Goal: Communication & Community: Answer question/provide support

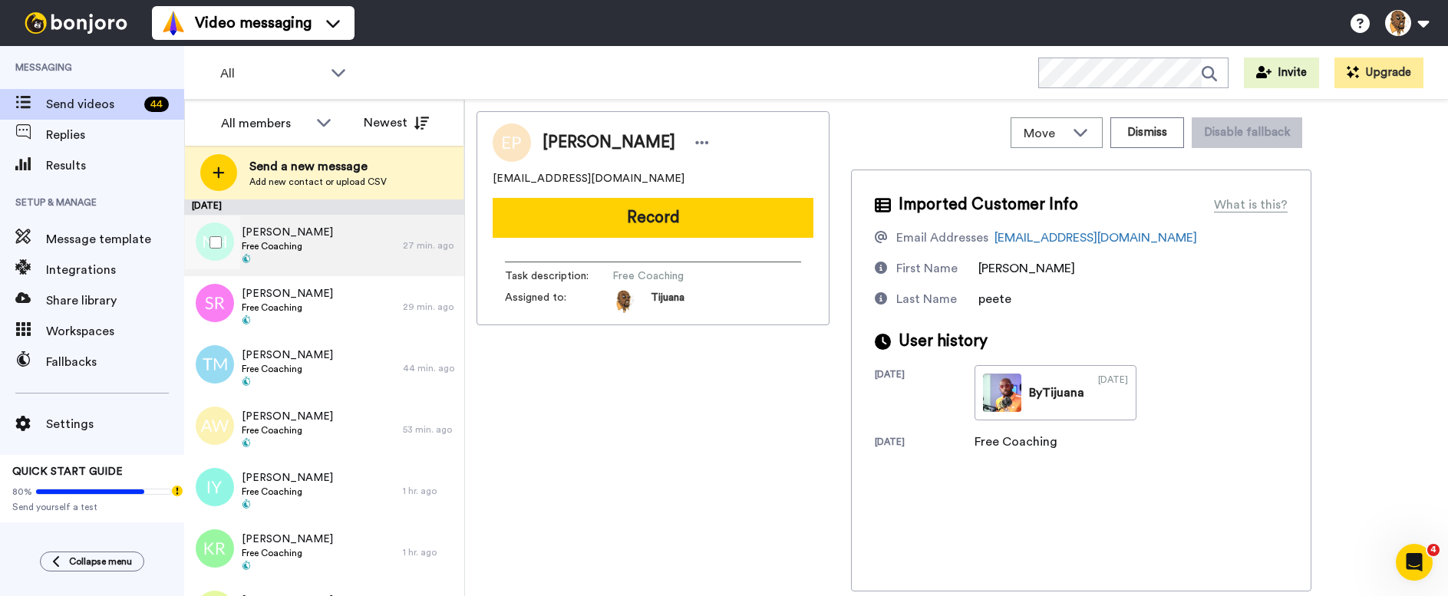
click at [318, 237] on div "Niquawn Hayes Free Coaching" at bounding box center [293, 245] width 219 height 61
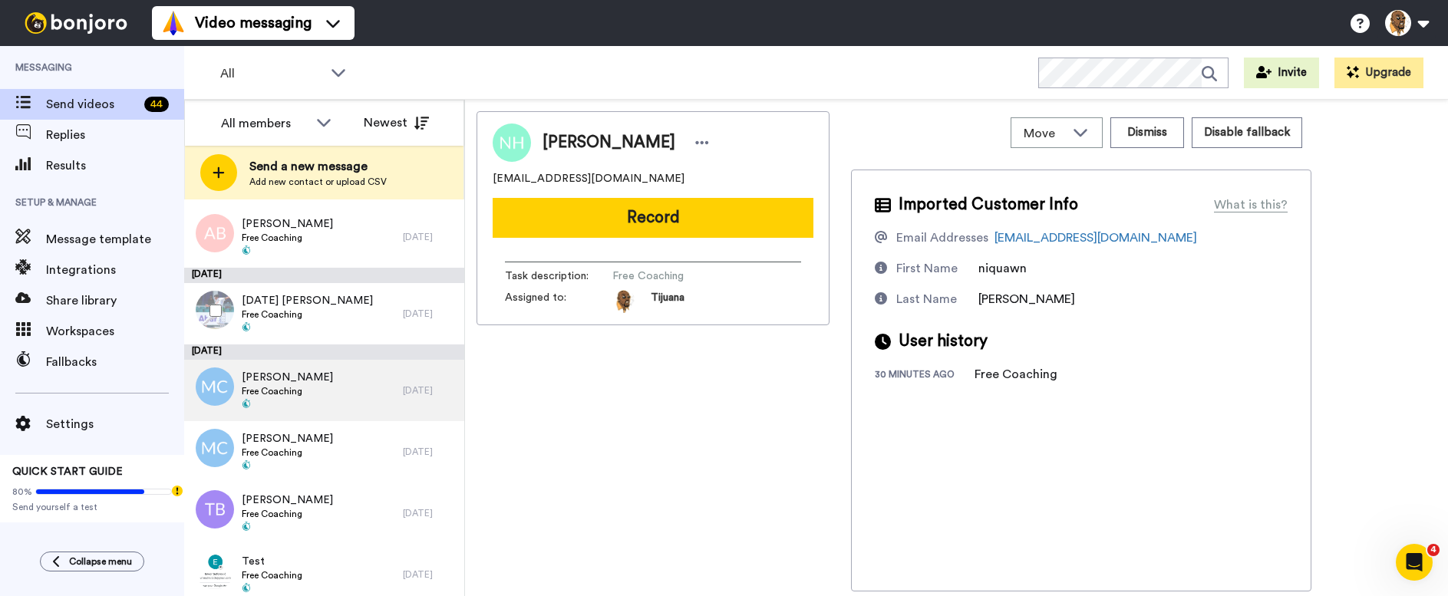
scroll to position [2412, 0]
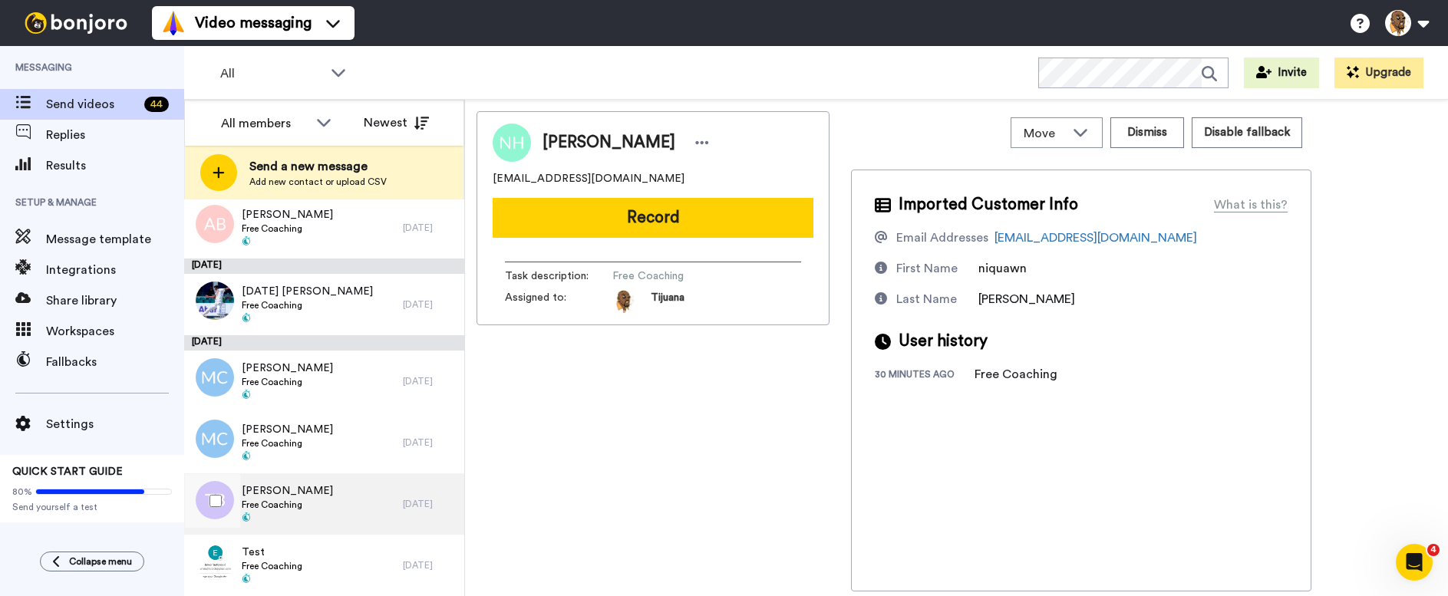
click at [374, 477] on div "Tino Brown Free Coaching" at bounding box center [293, 503] width 219 height 61
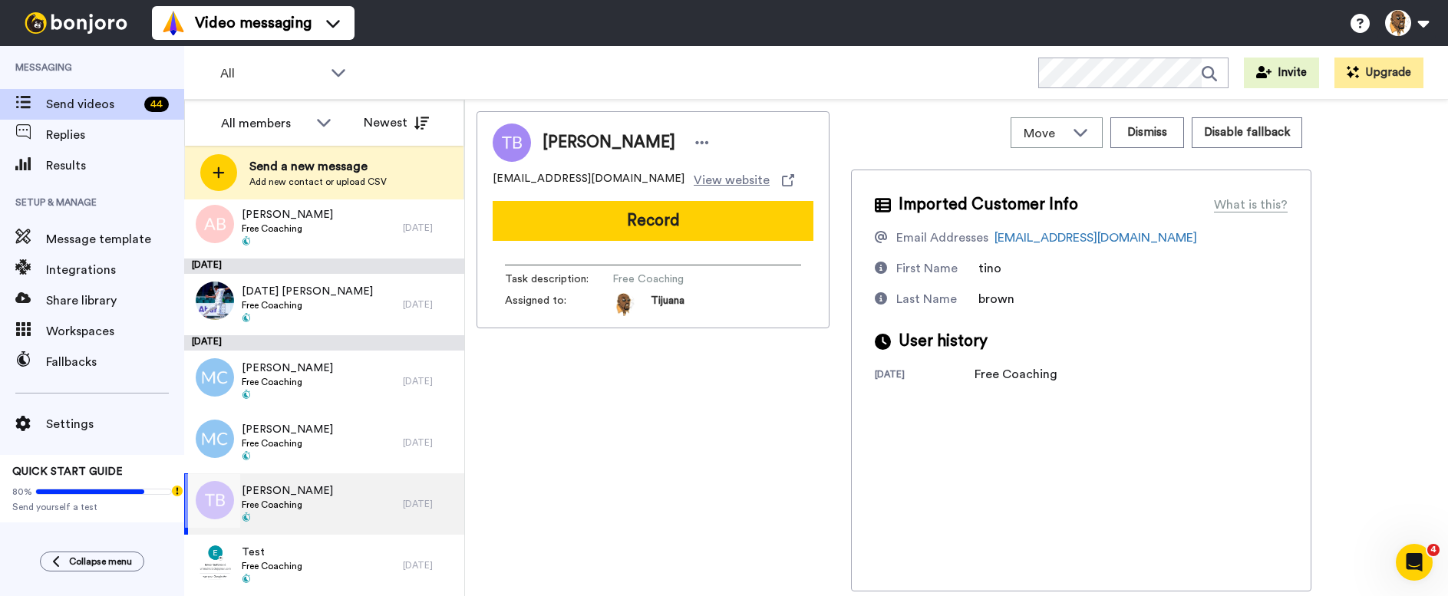
drag, startPoint x: 600, startPoint y: 351, endPoint x: 345, endPoint y: 492, distance: 291.6
click at [345, 493] on div "Tino Brown Free Coaching" at bounding box center [293, 503] width 219 height 61
click at [346, 492] on div "Tino Brown Free Coaching" at bounding box center [293, 503] width 219 height 61
drag, startPoint x: 520, startPoint y: 323, endPoint x: 591, endPoint y: 396, distance: 101.5
click at [592, 398] on div "Tino Brown tinobrown2477@icloud.com View website Record Task description : Free…" at bounding box center [653, 351] width 353 height 480
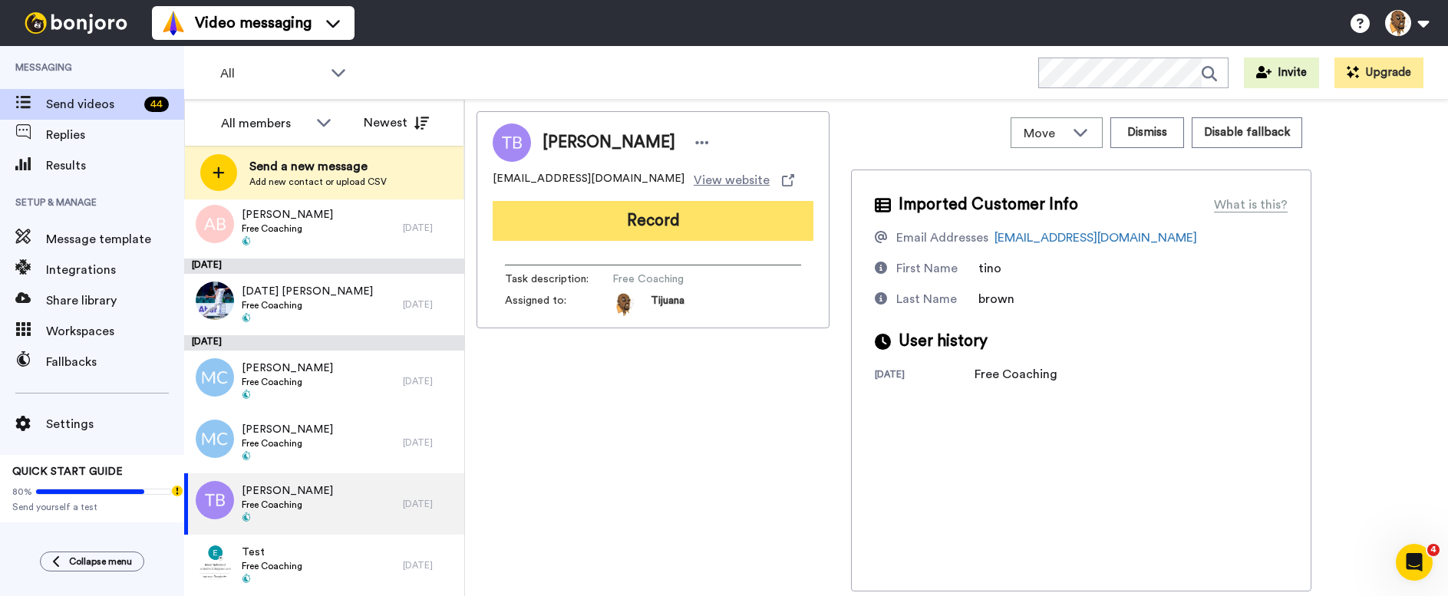
click at [615, 219] on button "Record" at bounding box center [653, 221] width 321 height 40
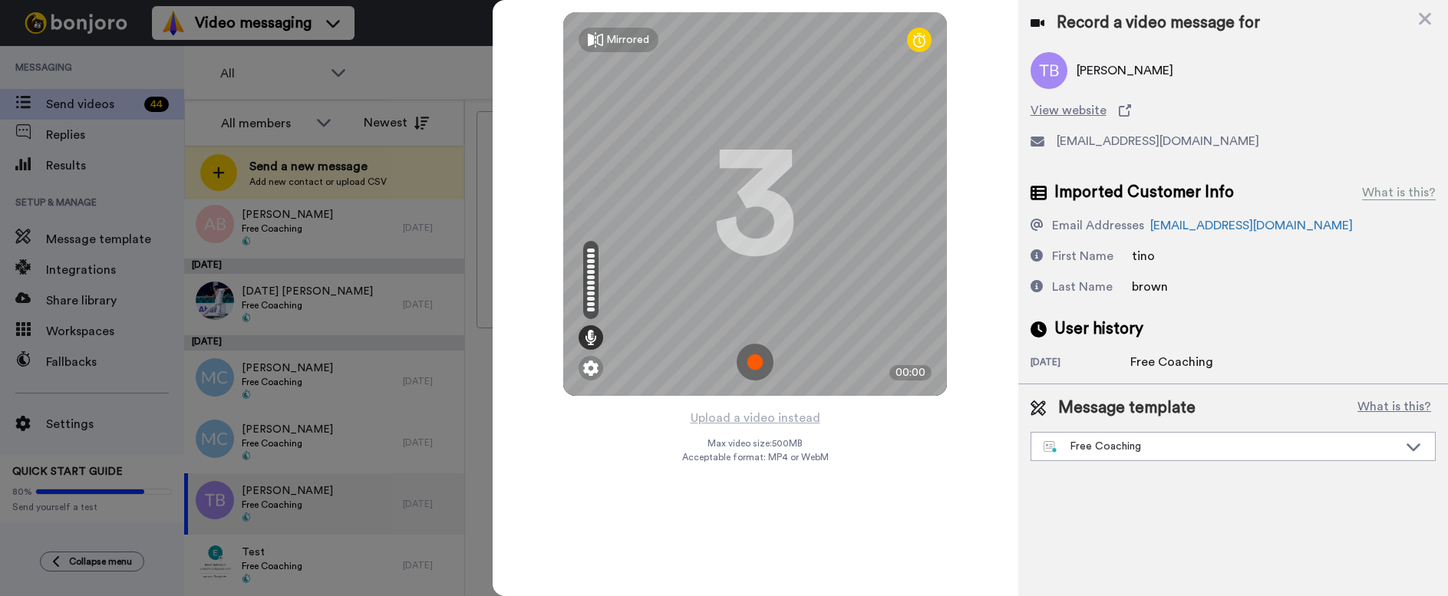
click at [754, 364] on img at bounding box center [755, 362] width 37 height 37
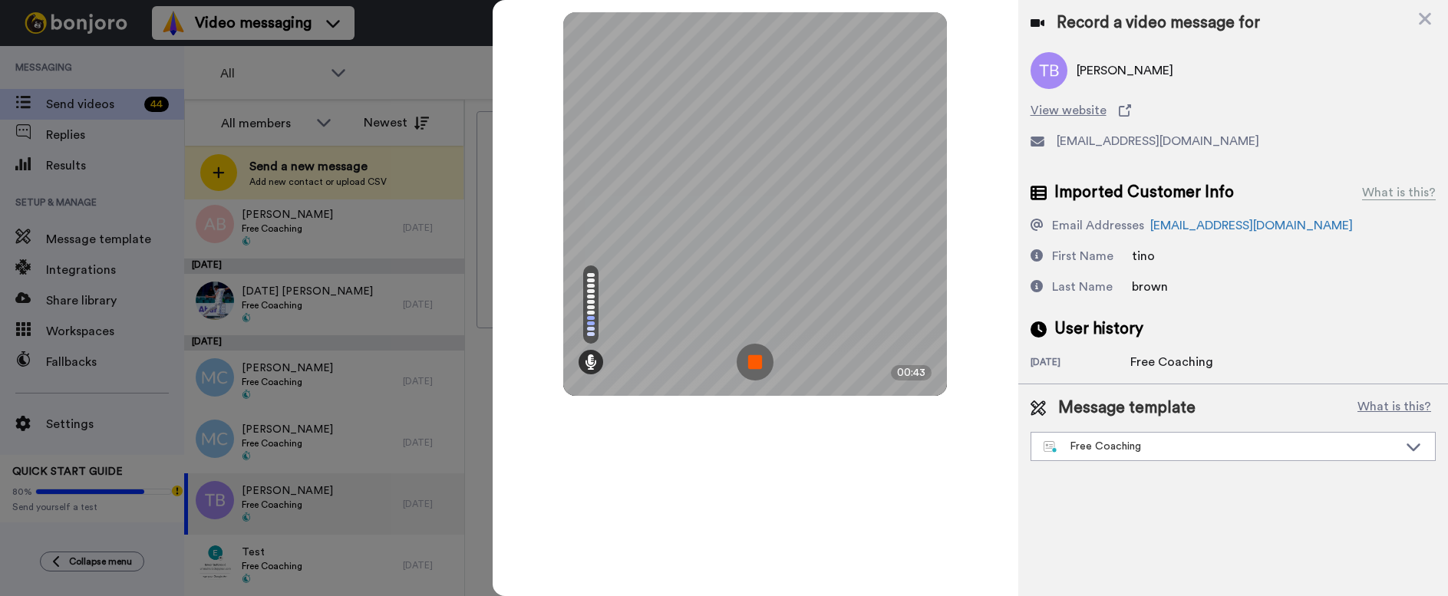
click at [751, 355] on img at bounding box center [755, 362] width 37 height 37
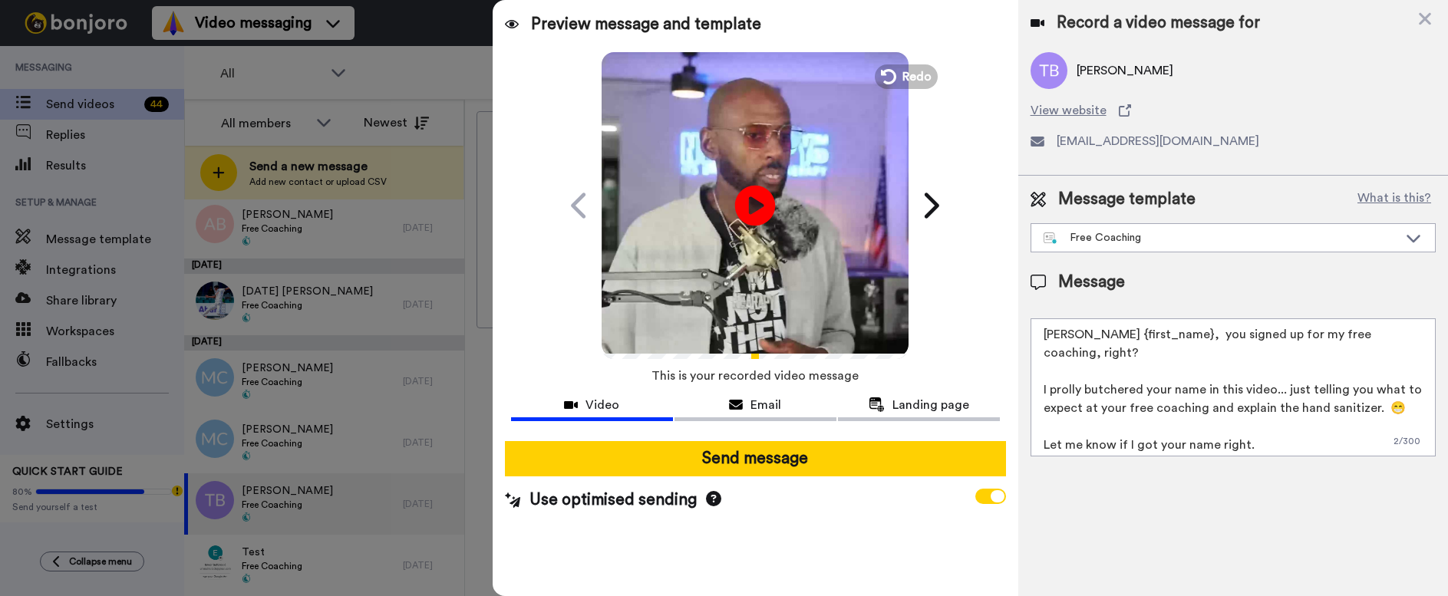
click at [750, 210] on icon "Play/Pause" at bounding box center [755, 205] width 41 height 73
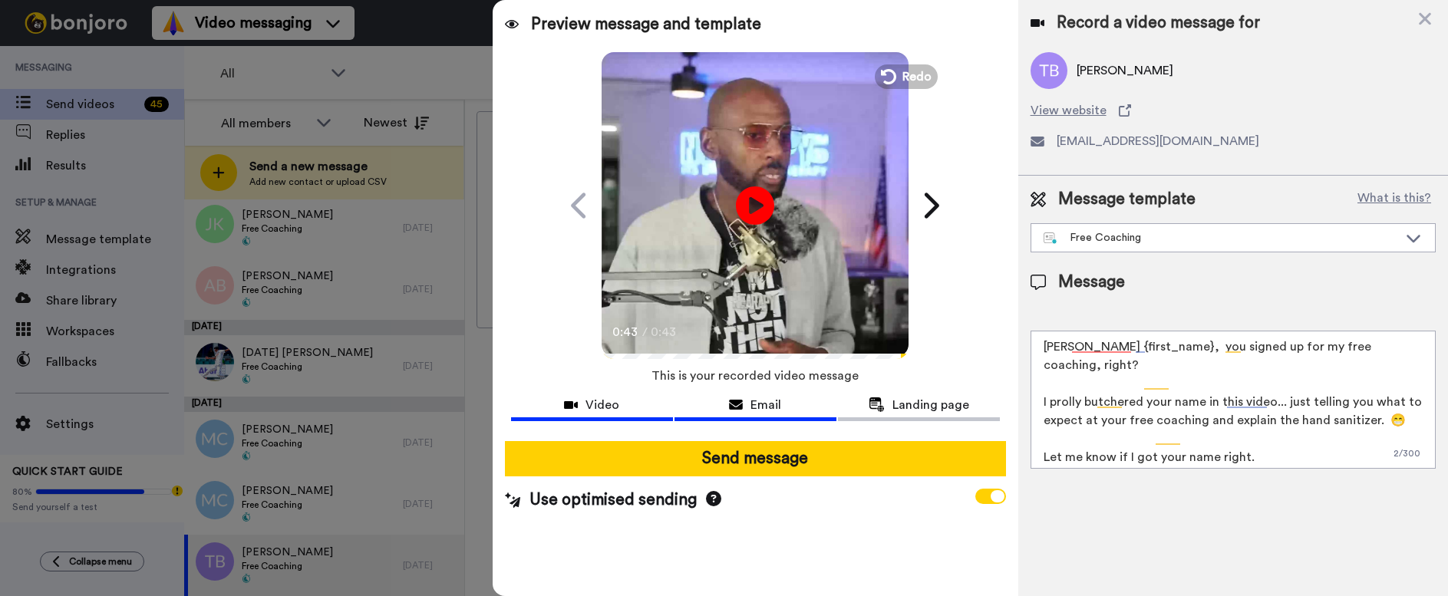
scroll to position [2473, 0]
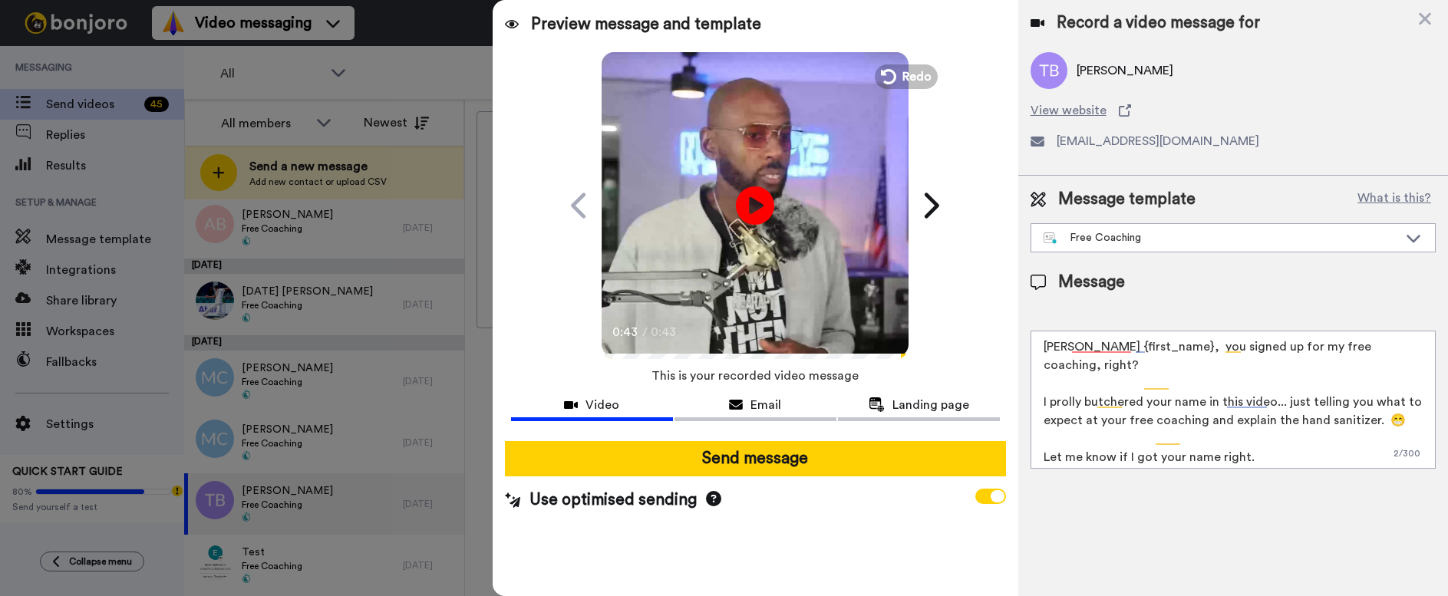
drag, startPoint x: 742, startPoint y: 411, endPoint x: 257, endPoint y: 697, distance: 563.1
click at [903, 64] on div "Play/Pause 0:43 / 0:43 My bad, or is this you? Tijuana Jackson <senderfrom@emai…" at bounding box center [755, 205] width 384 height 307
click at [909, 73] on span "Redo" at bounding box center [918, 76] width 32 height 20
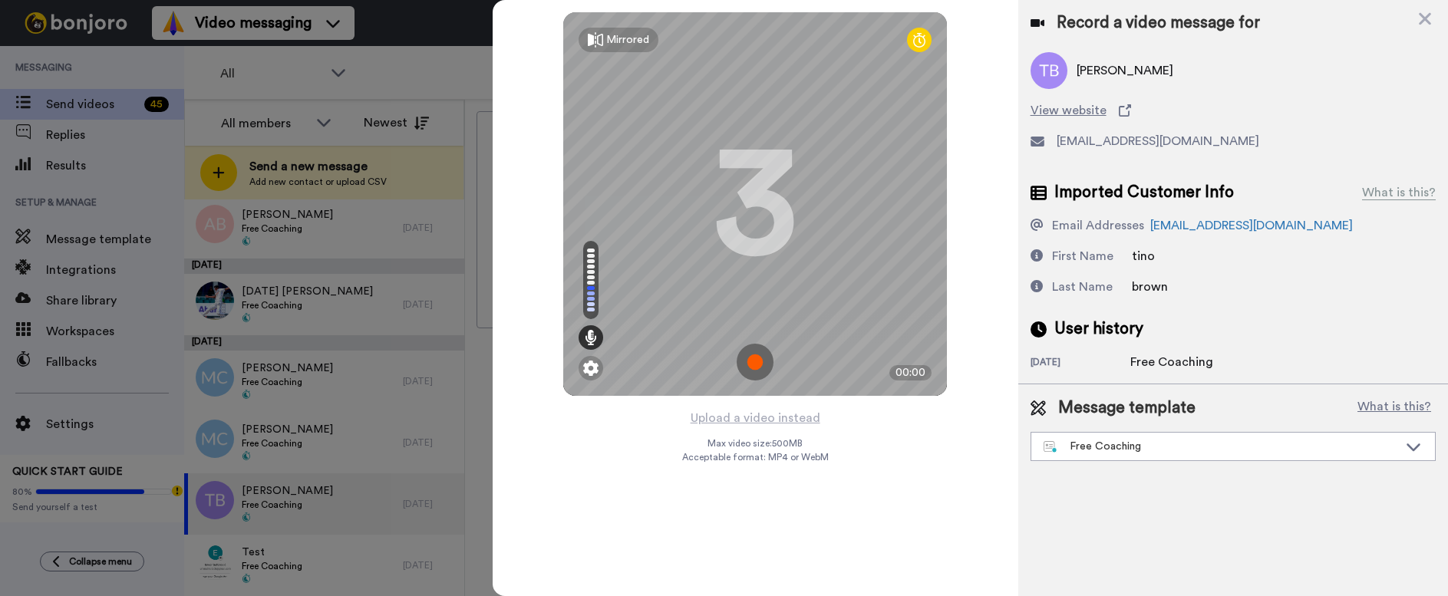
click at [764, 368] on img at bounding box center [755, 362] width 37 height 37
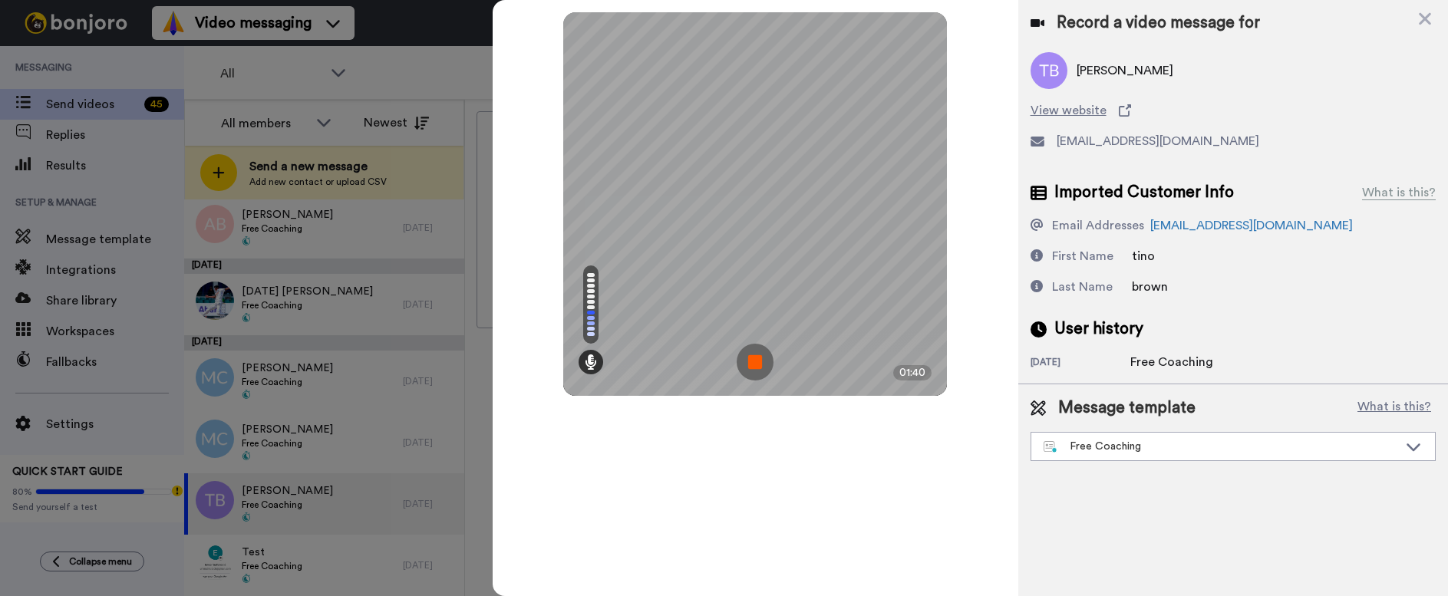
click at [754, 363] on img at bounding box center [755, 362] width 37 height 37
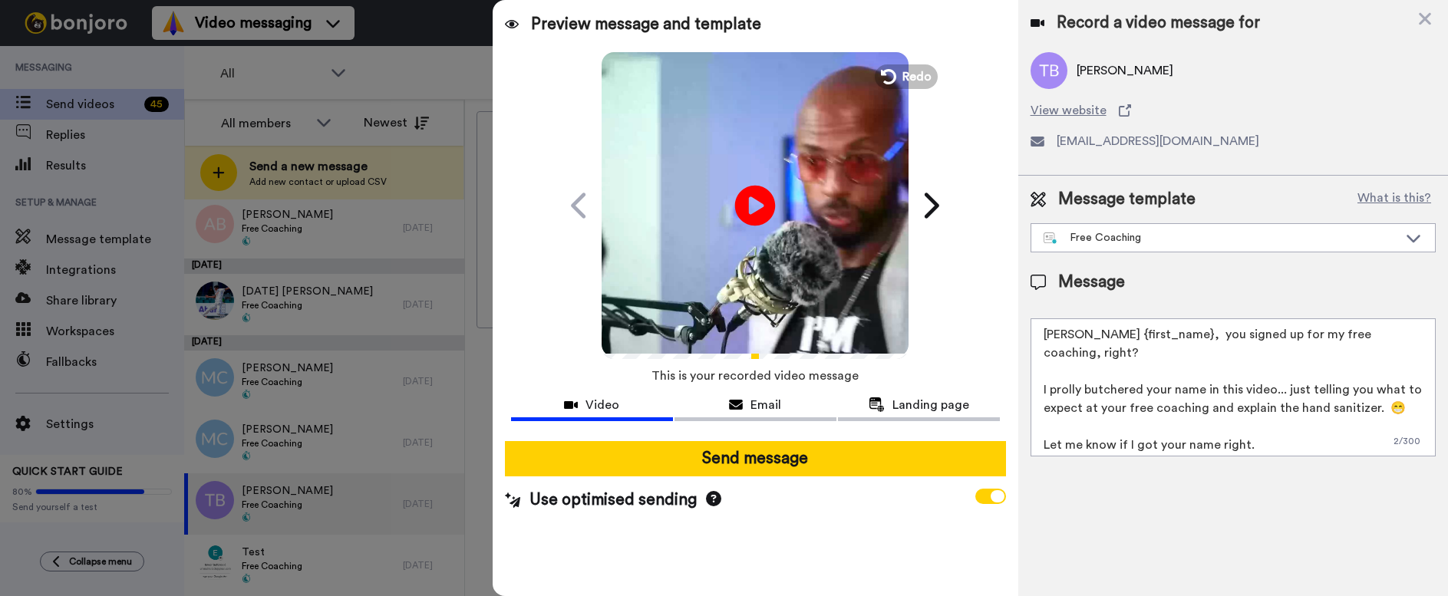
click at [747, 202] on icon at bounding box center [755, 205] width 41 height 41
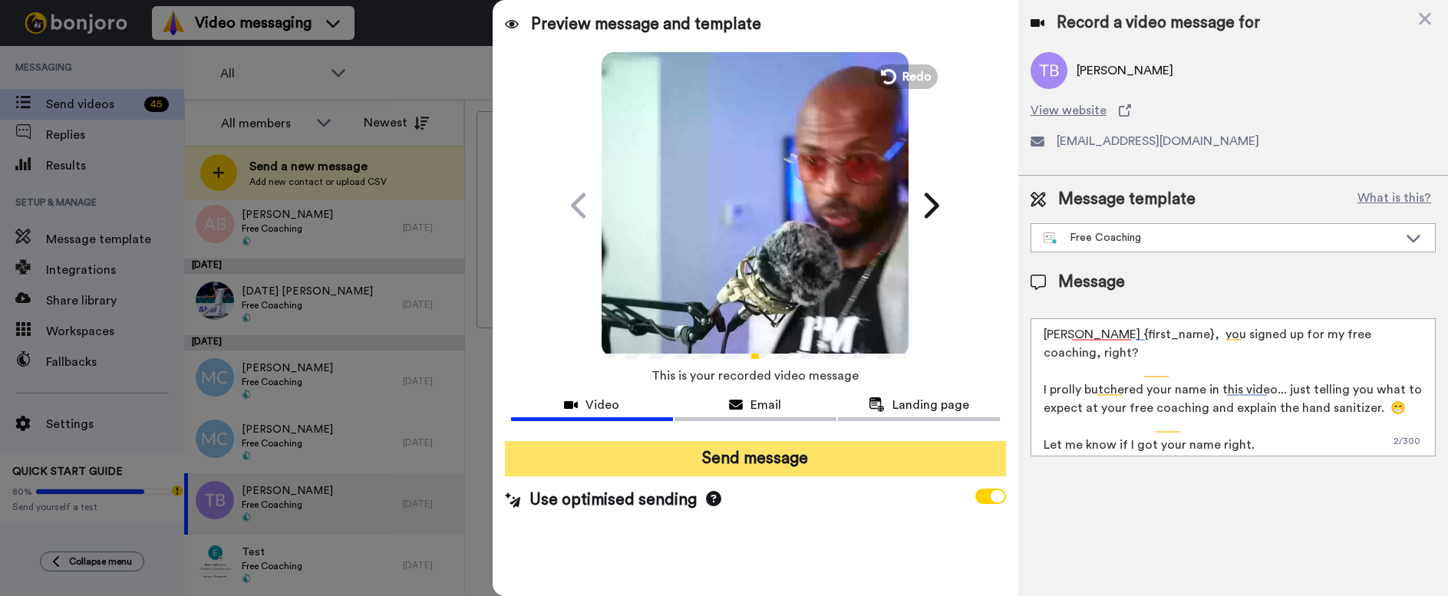
click at [754, 462] on button "Send message" at bounding box center [755, 458] width 501 height 35
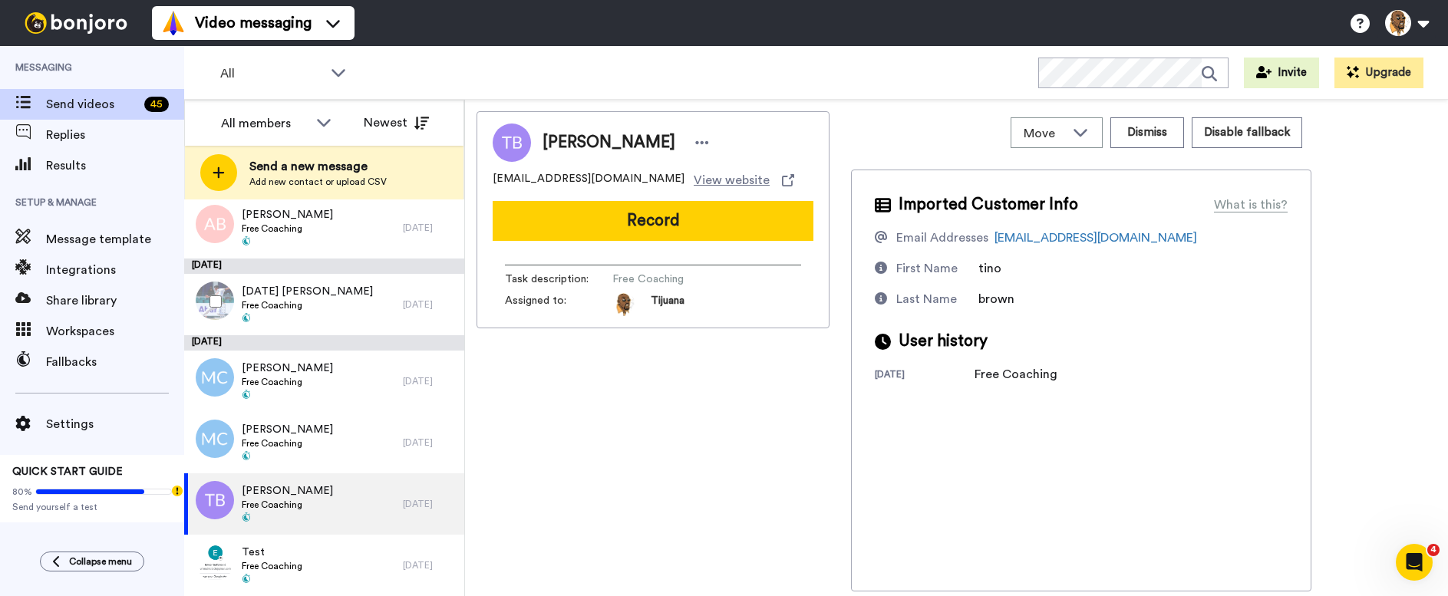
scroll to position [0, 0]
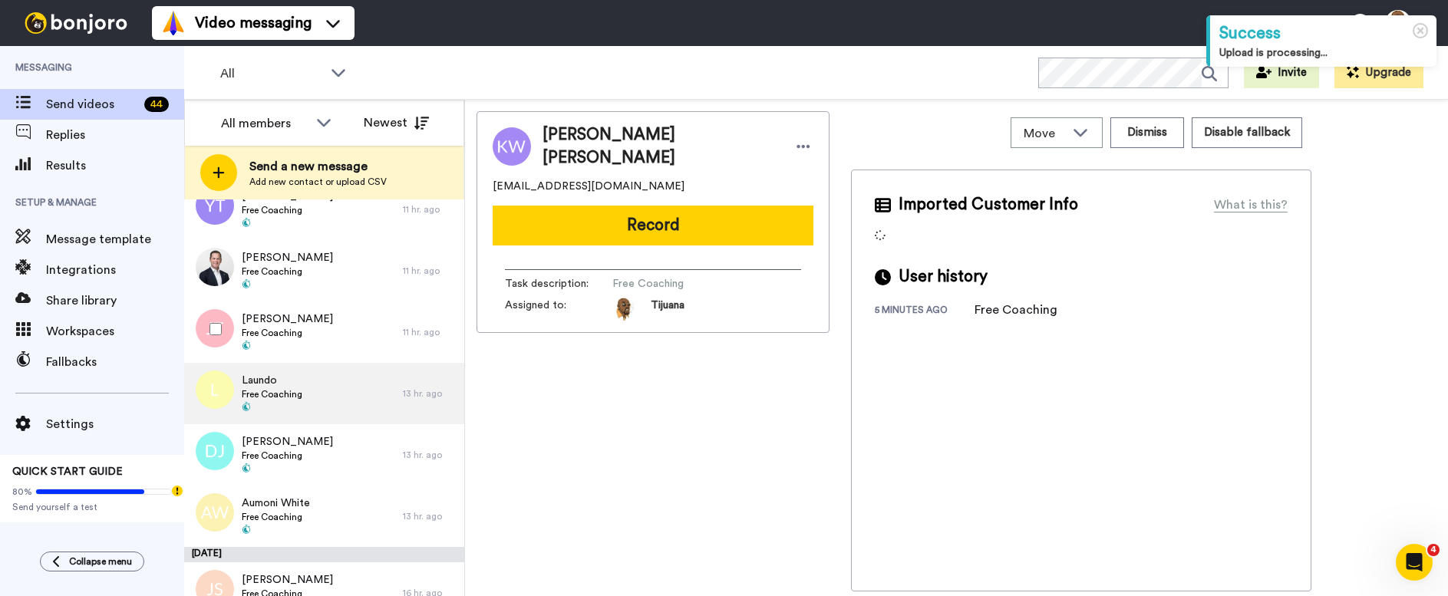
scroll to position [1169, 0]
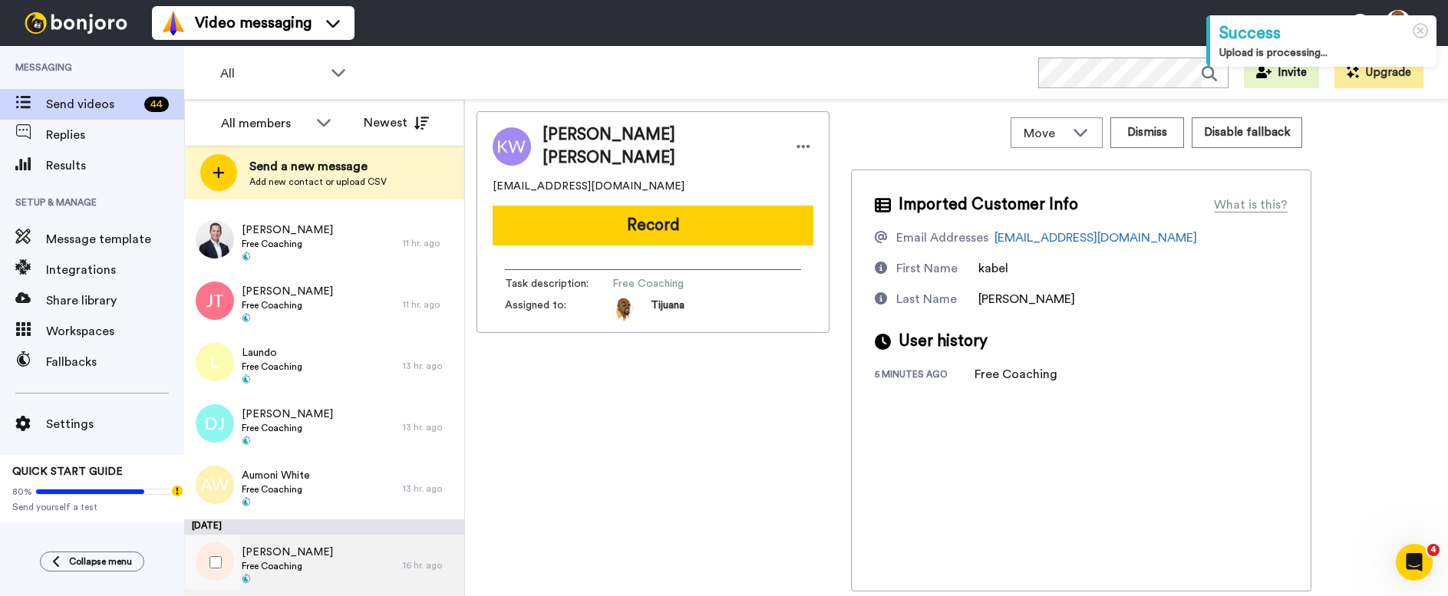
click at [356, 568] on div "Jon Sewing Free Coaching" at bounding box center [293, 565] width 219 height 61
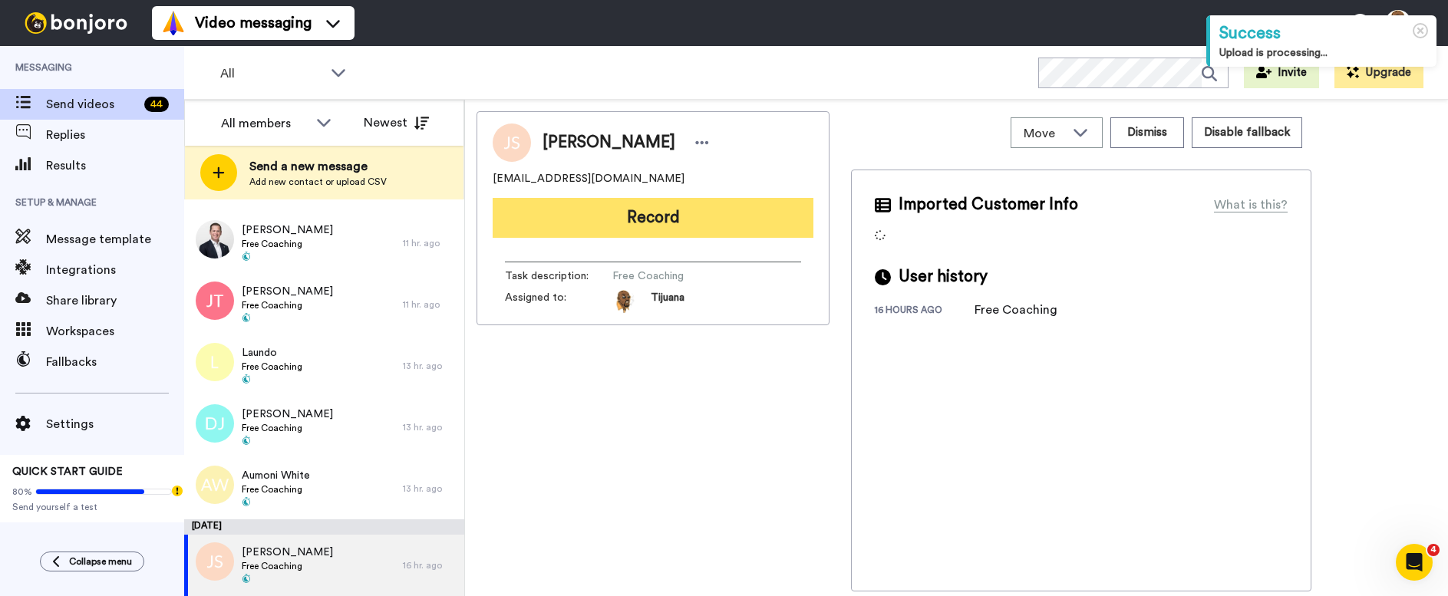
click at [667, 221] on button "Record" at bounding box center [653, 218] width 321 height 40
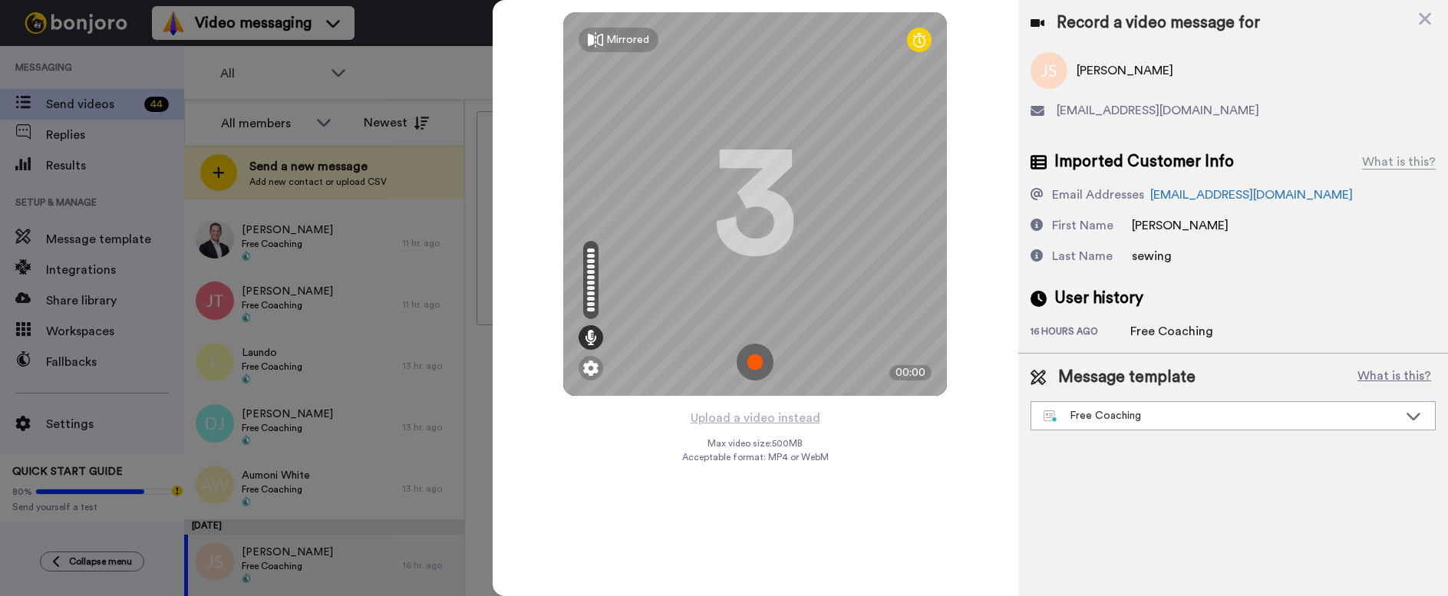
click at [760, 357] on img at bounding box center [755, 362] width 37 height 37
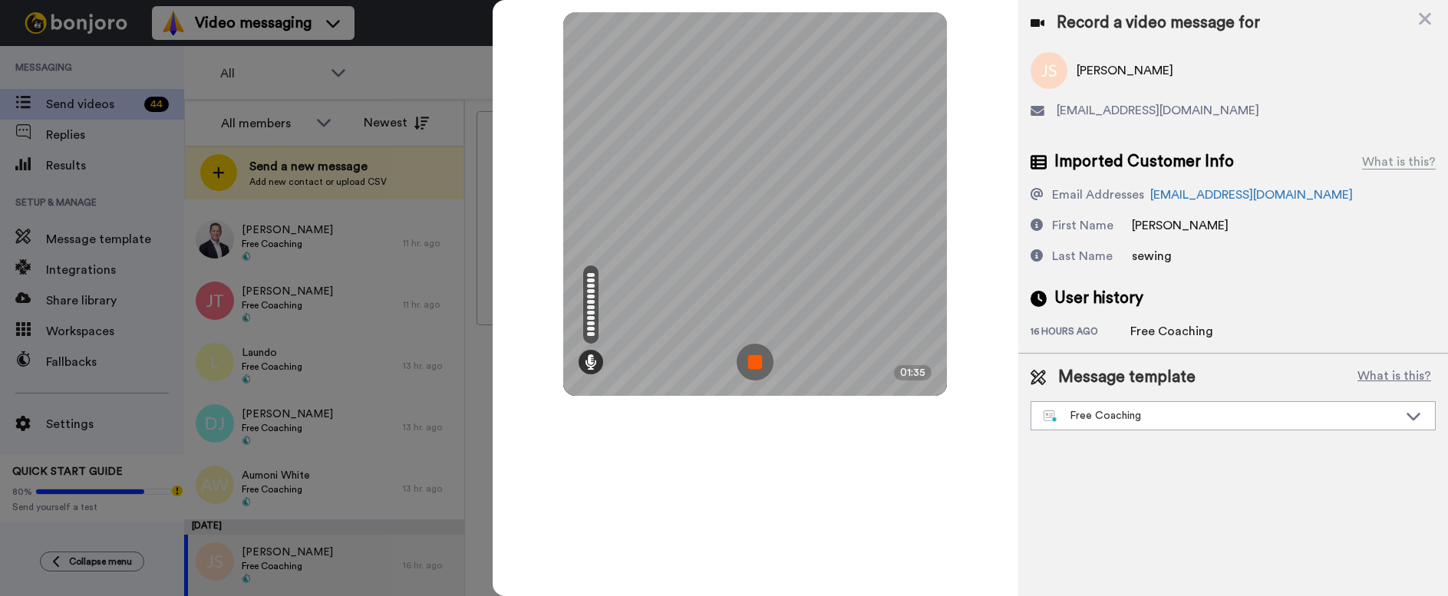
click at [771, 357] on img at bounding box center [755, 362] width 37 height 37
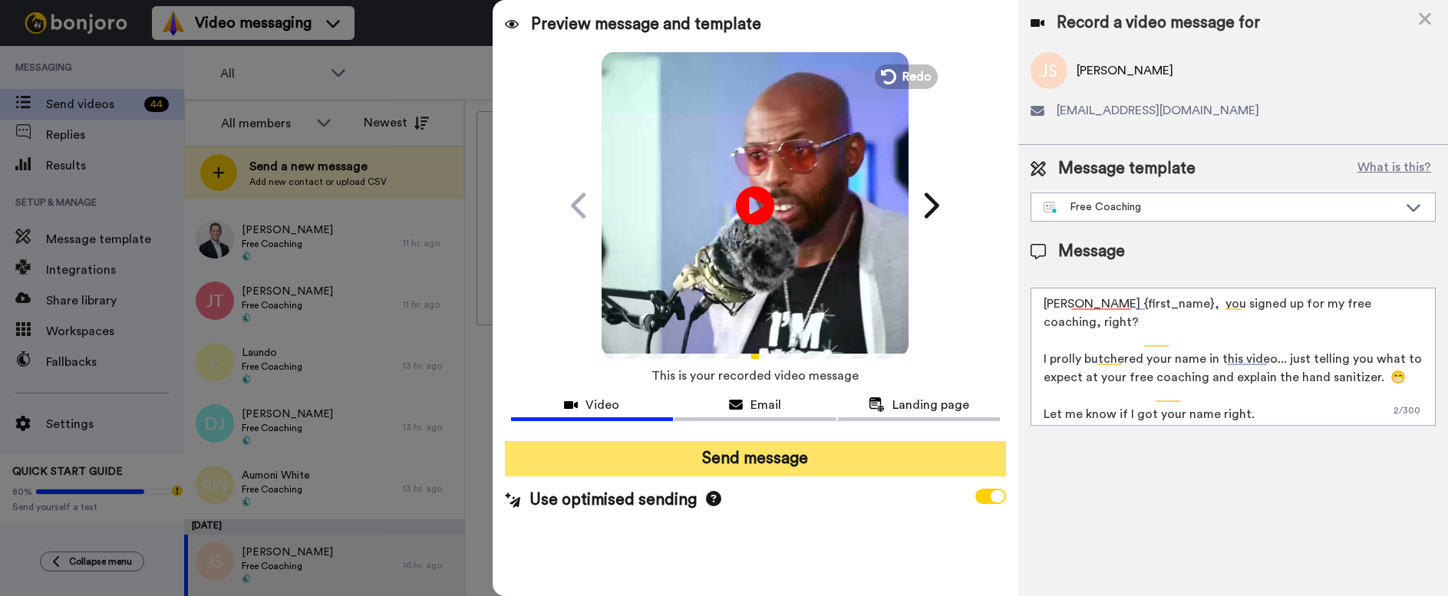
click at [733, 451] on button "Send message" at bounding box center [755, 458] width 501 height 35
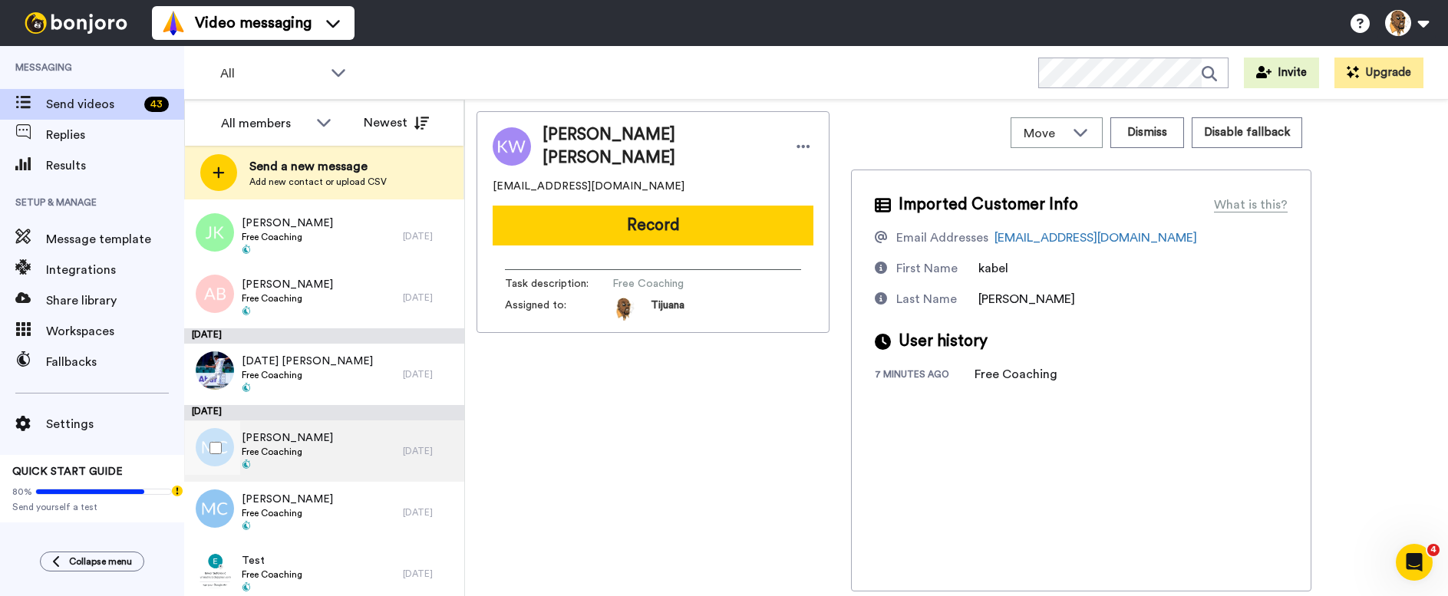
scroll to position [2350, 0]
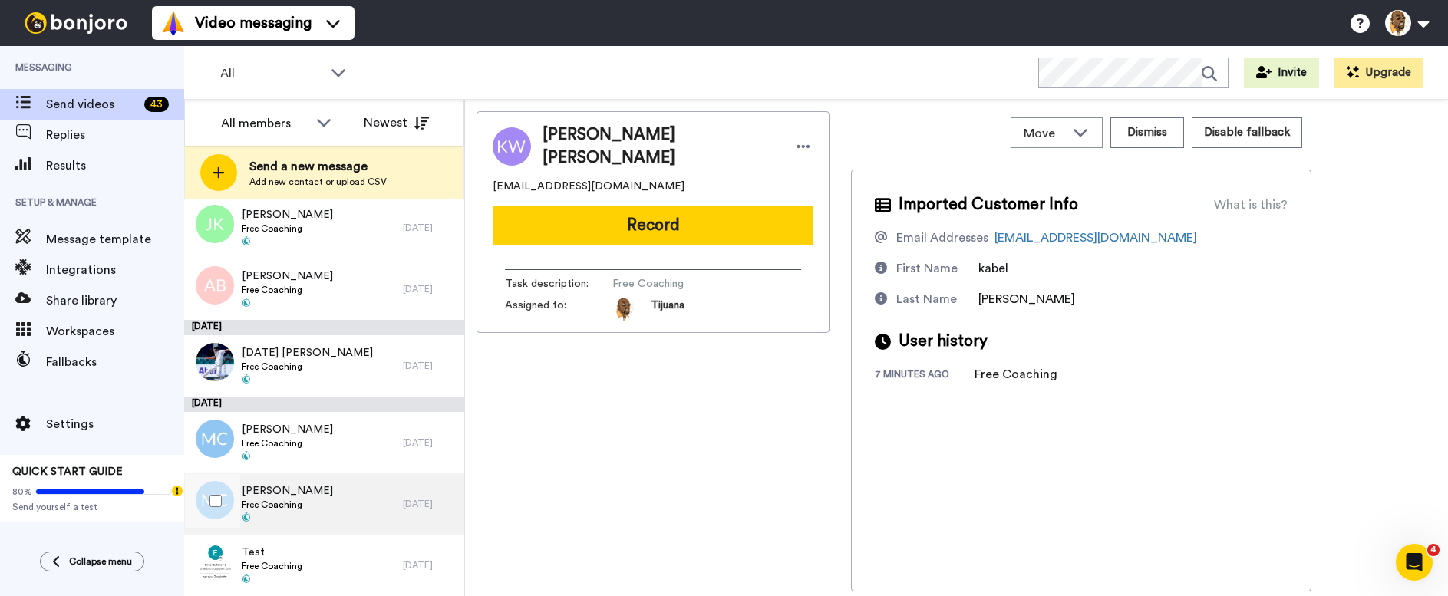
click at [340, 512] on div "Michele Curtis Free Coaching" at bounding box center [293, 503] width 219 height 61
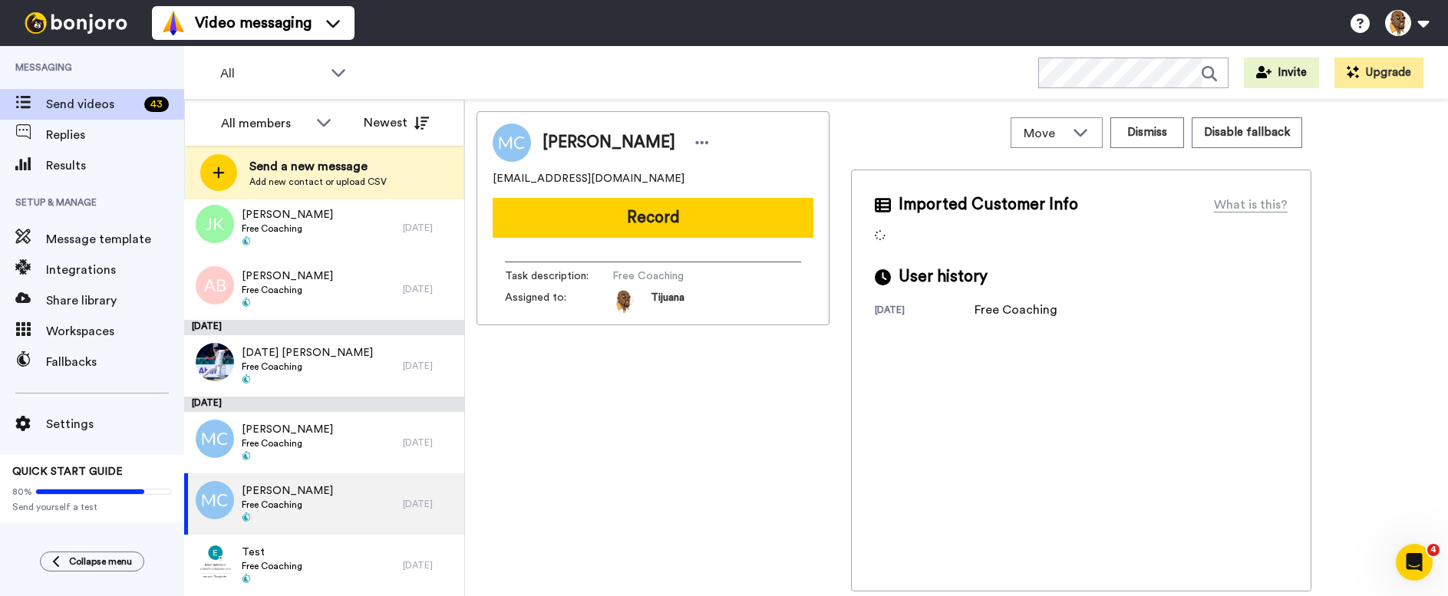
click at [638, 233] on button "Record" at bounding box center [653, 218] width 321 height 40
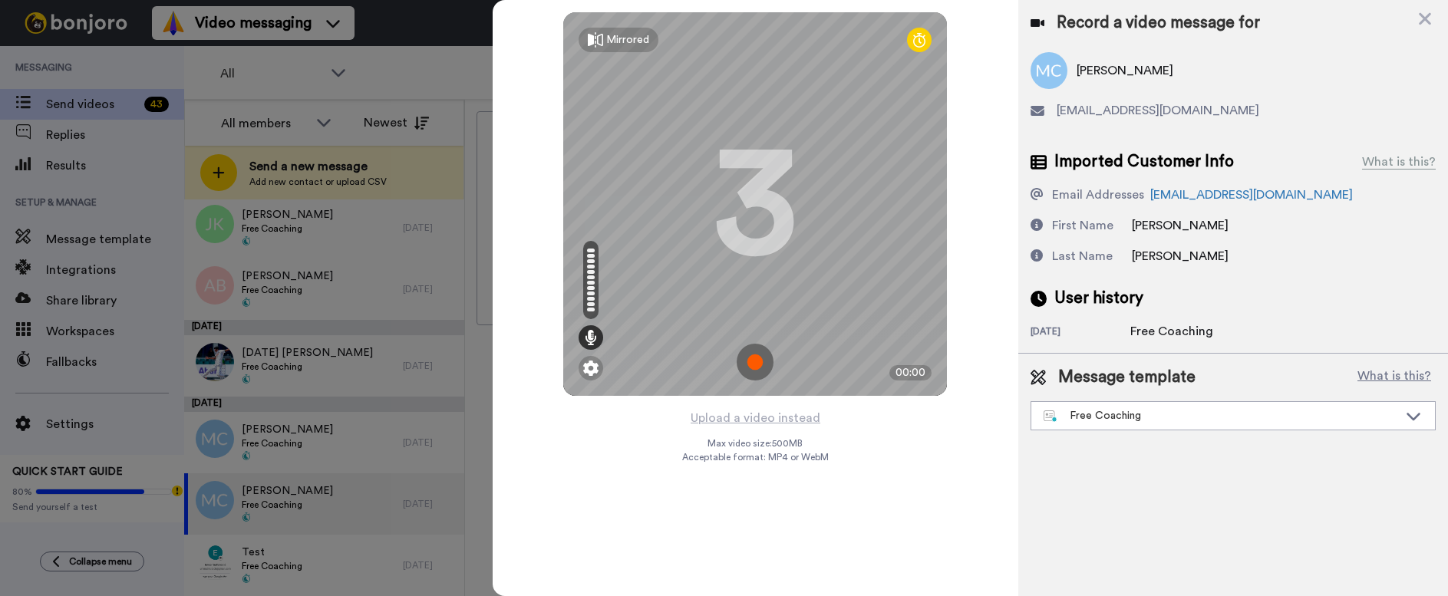
click at [759, 361] on img at bounding box center [755, 362] width 37 height 37
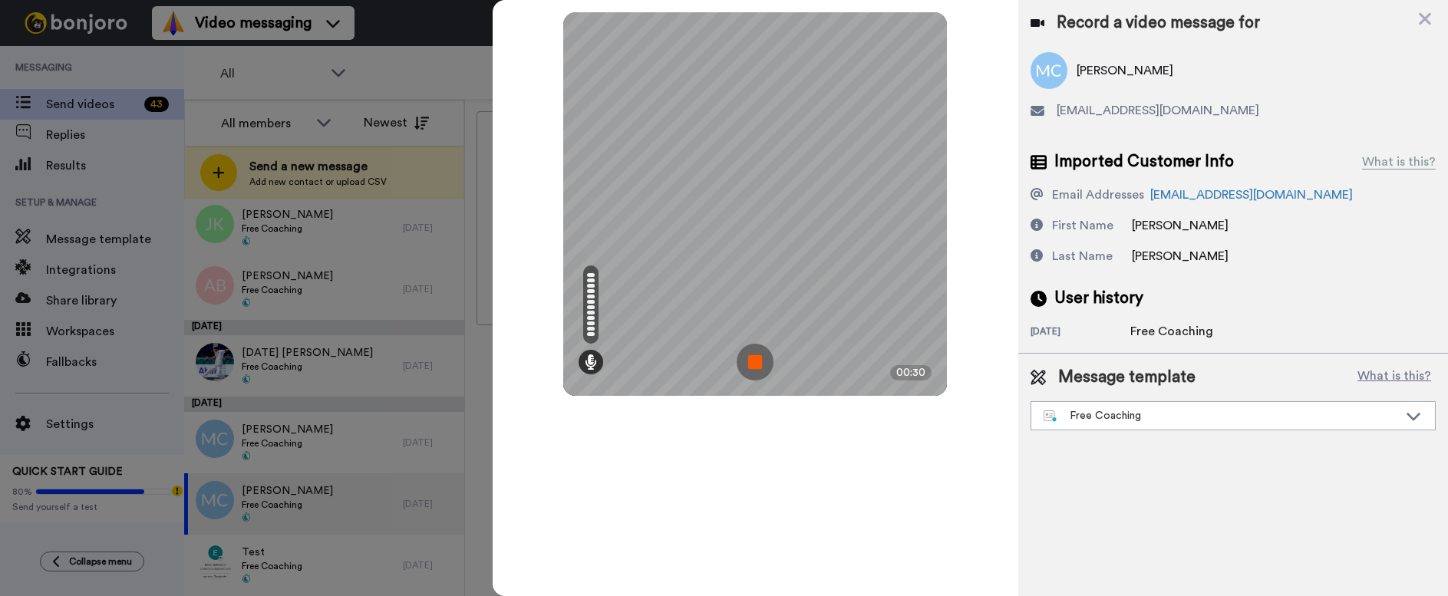
click at [766, 366] on img at bounding box center [755, 362] width 37 height 37
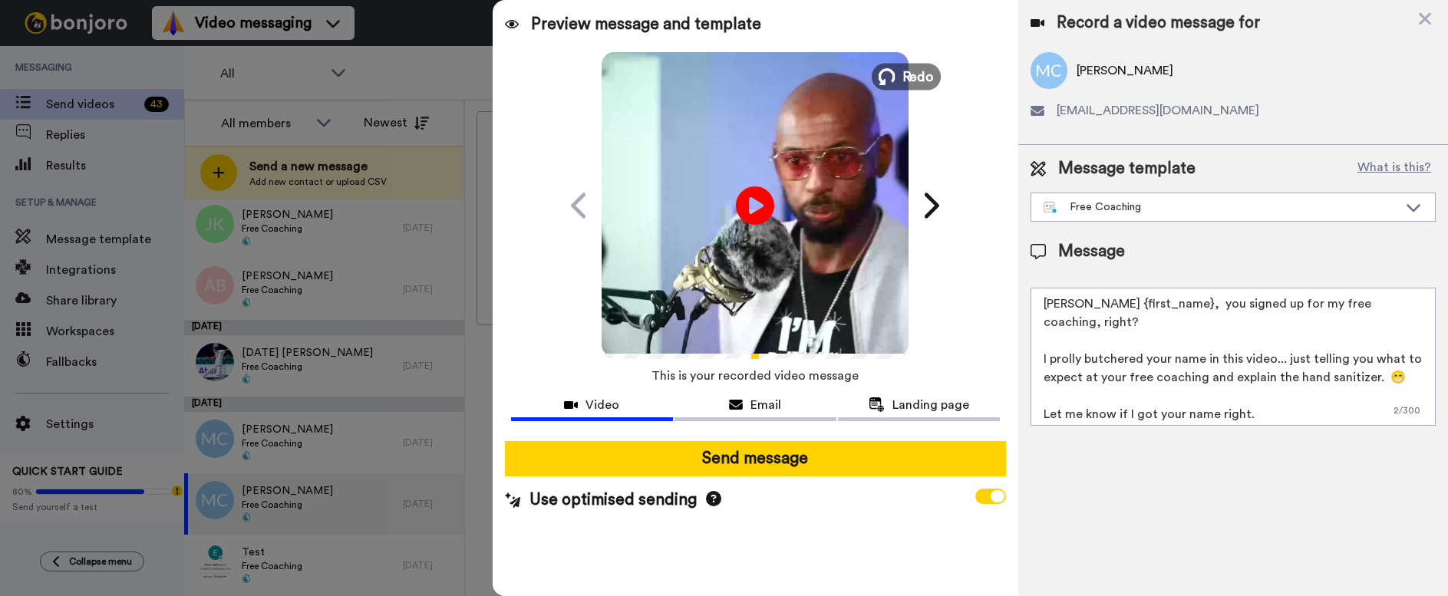
click at [902, 77] on button "Redo" at bounding box center [906, 76] width 69 height 27
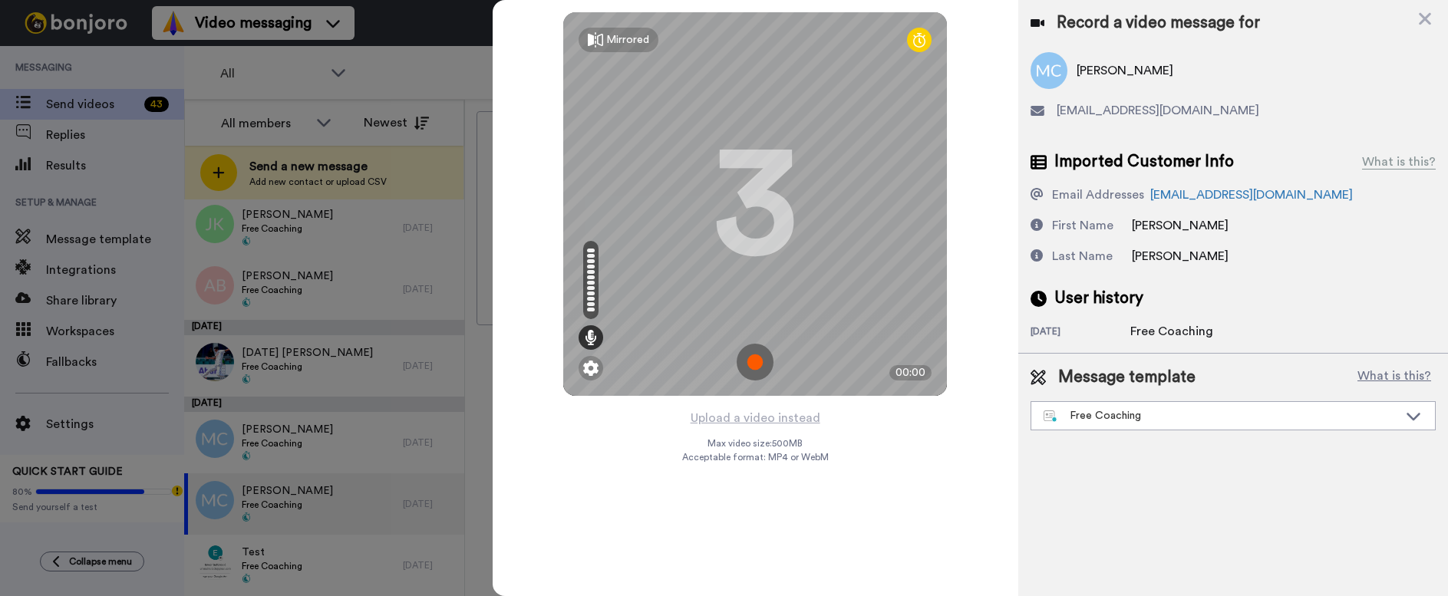
click at [759, 352] on img at bounding box center [755, 362] width 37 height 37
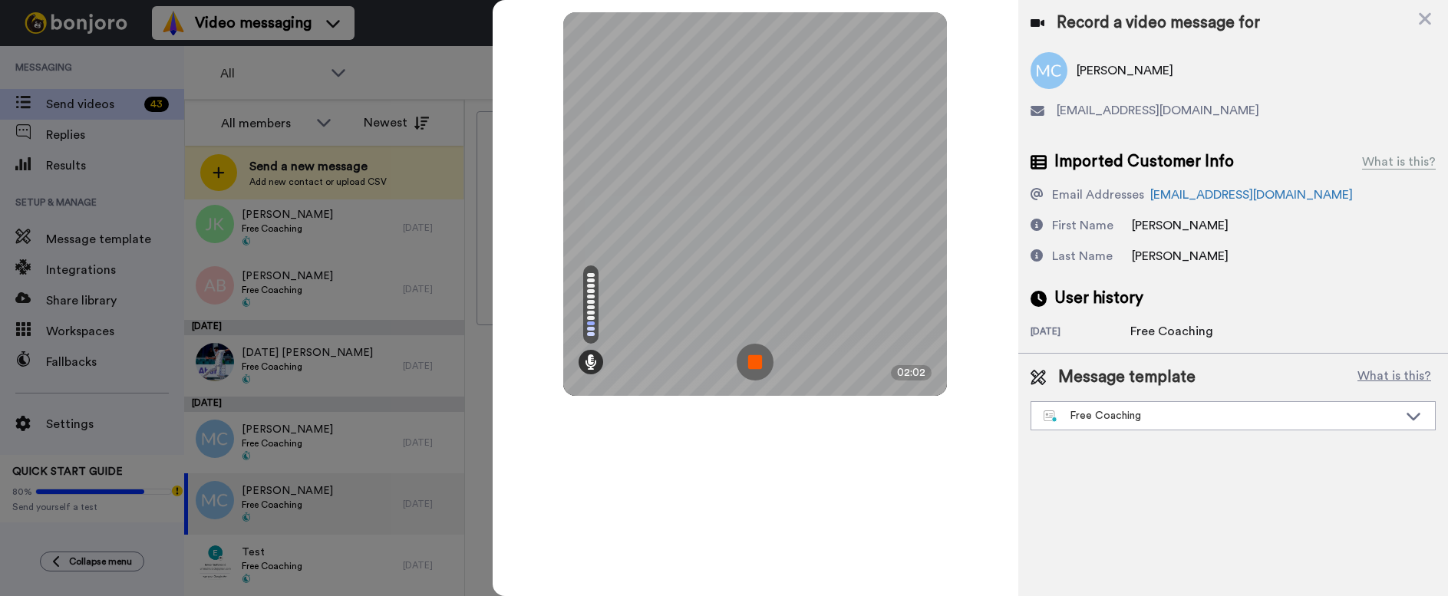
click at [754, 347] on img at bounding box center [755, 362] width 37 height 37
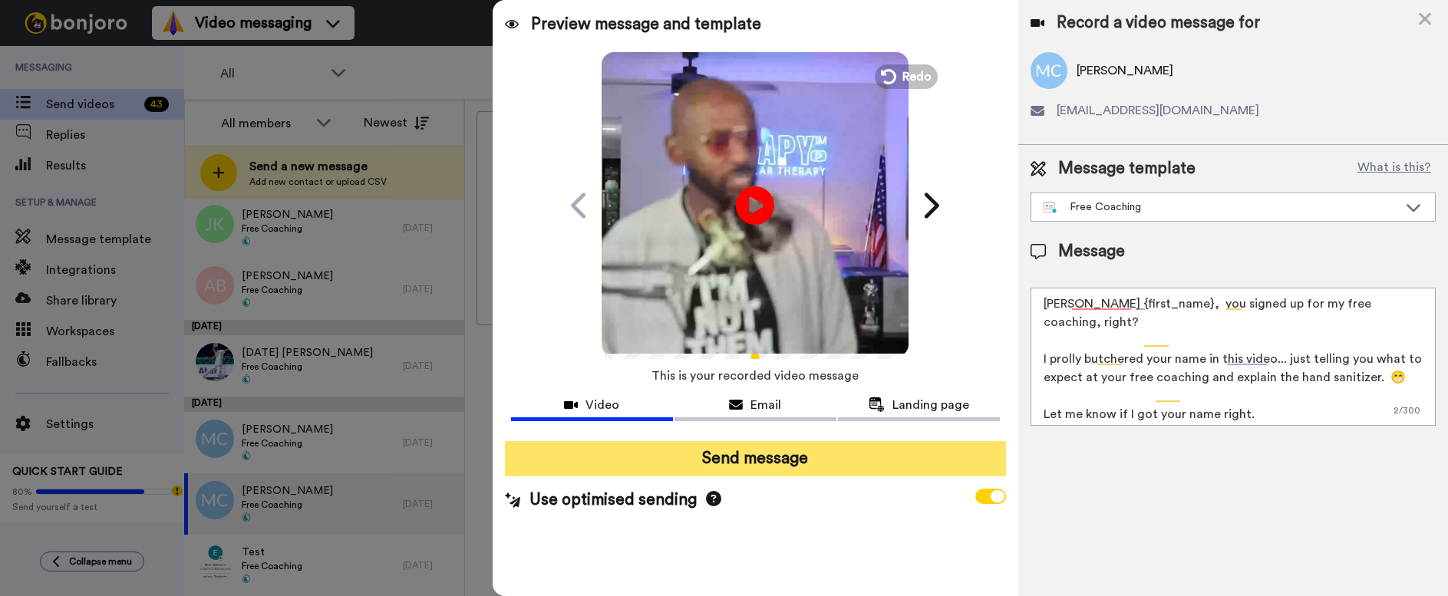
click at [746, 462] on button "Send message" at bounding box center [755, 458] width 501 height 35
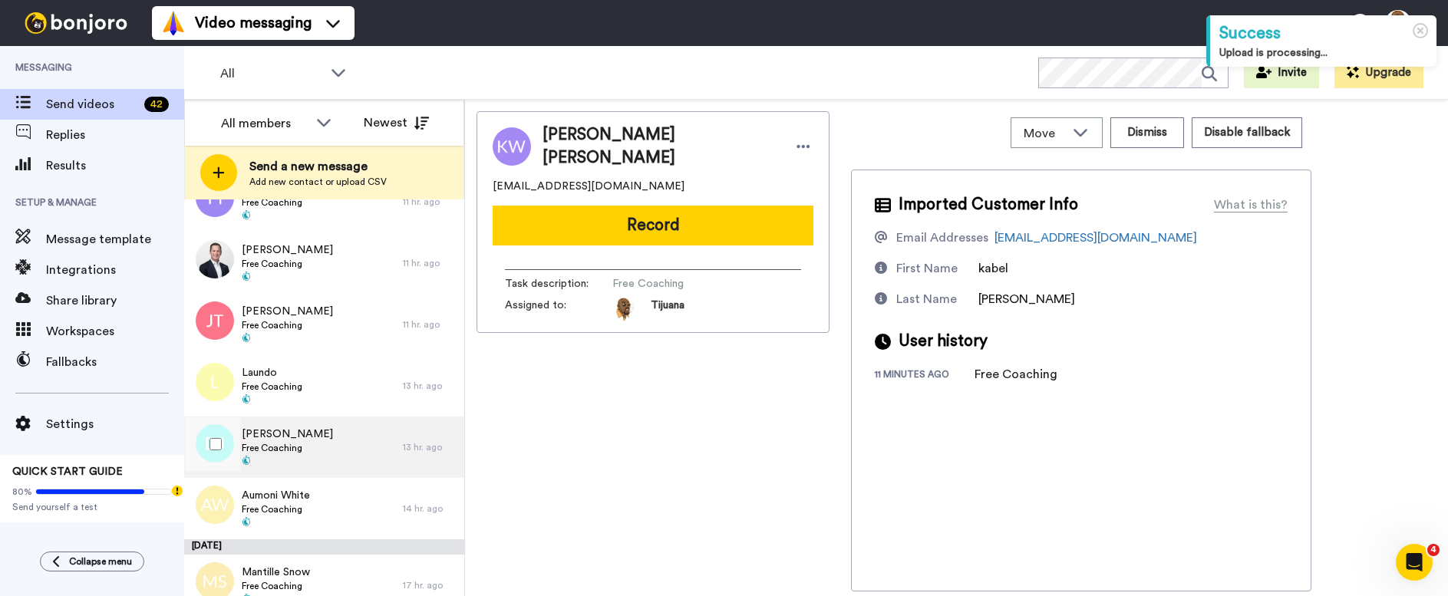
scroll to position [1169, 0]
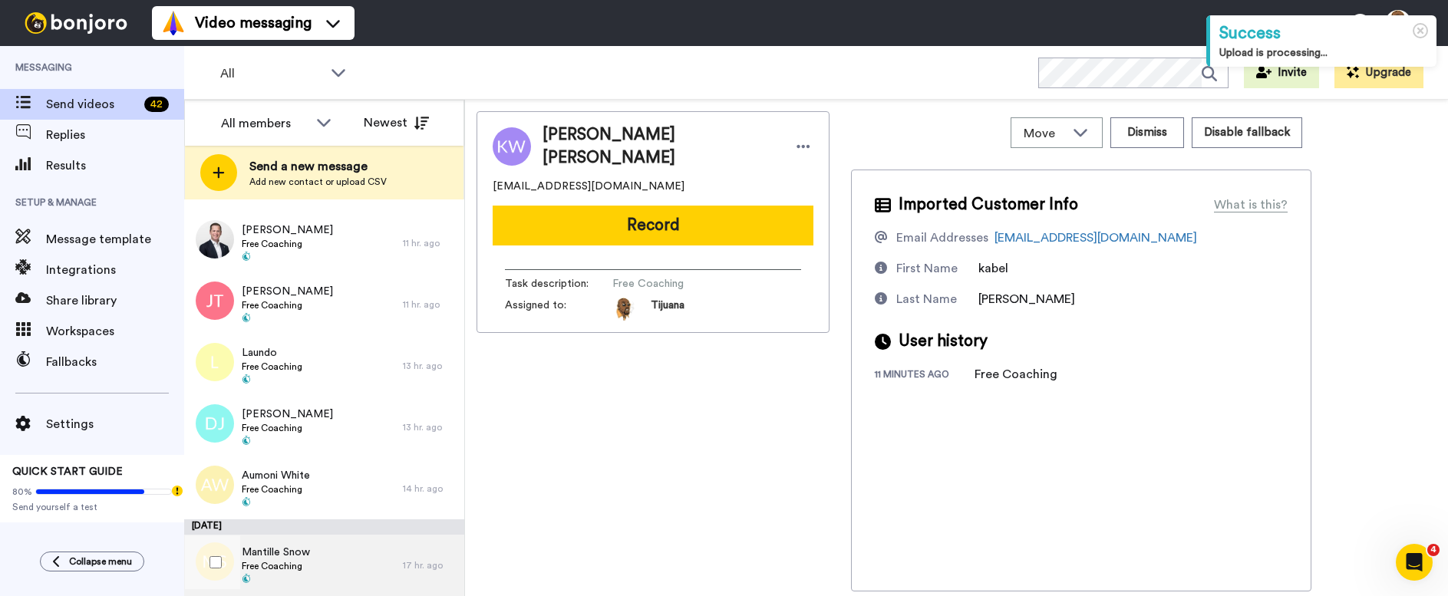
click at [304, 560] on span "Free Coaching" at bounding box center [276, 566] width 68 height 12
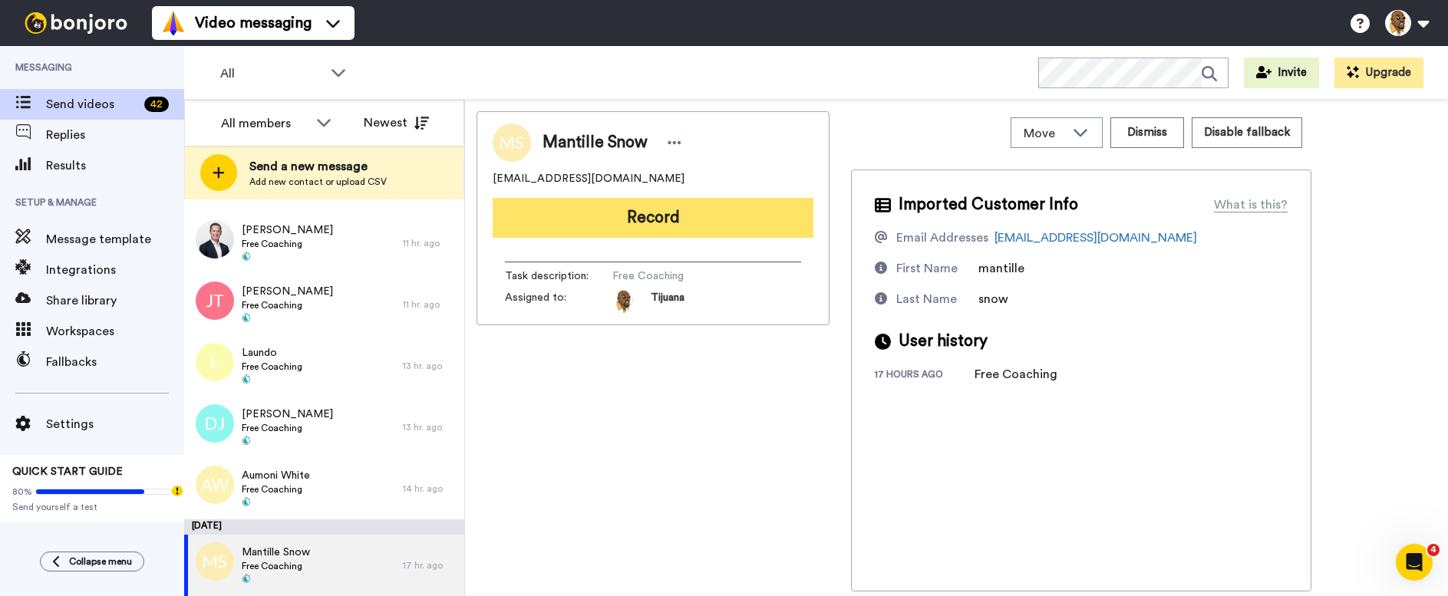
click at [650, 219] on button "Record" at bounding box center [653, 218] width 321 height 40
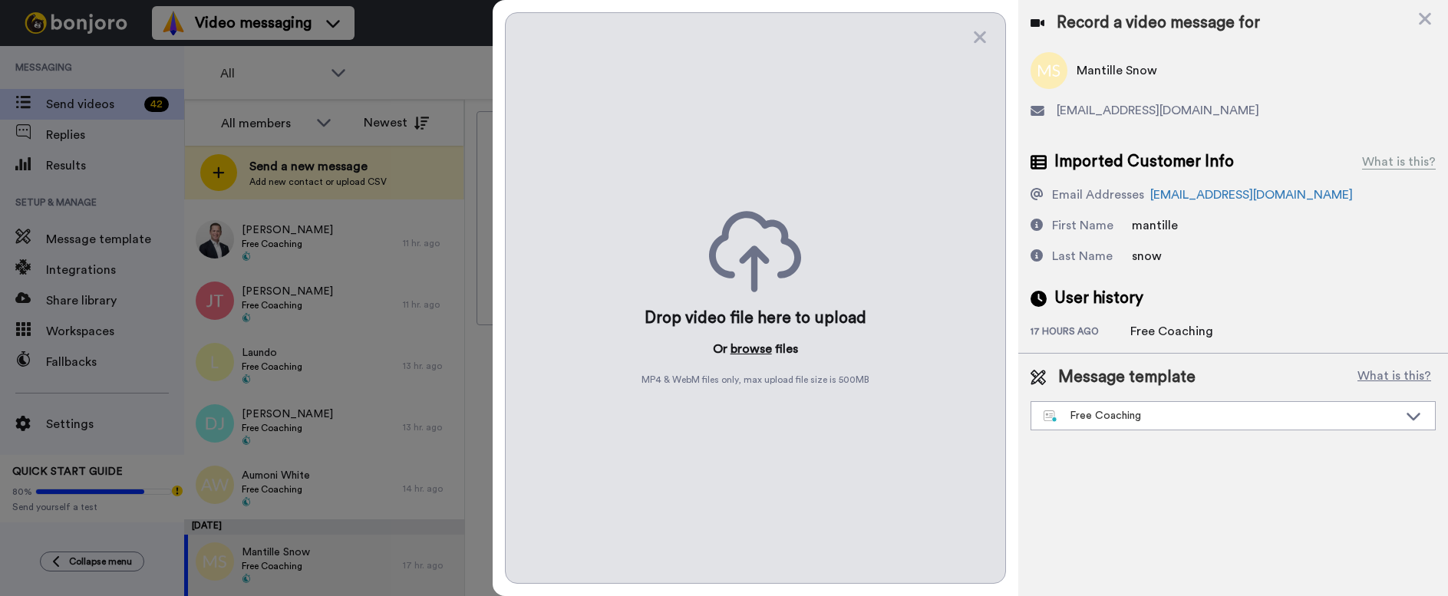
click at [762, 354] on button "browse" at bounding box center [751, 349] width 41 height 18
click at [976, 38] on icon at bounding box center [979, 37] width 15 height 19
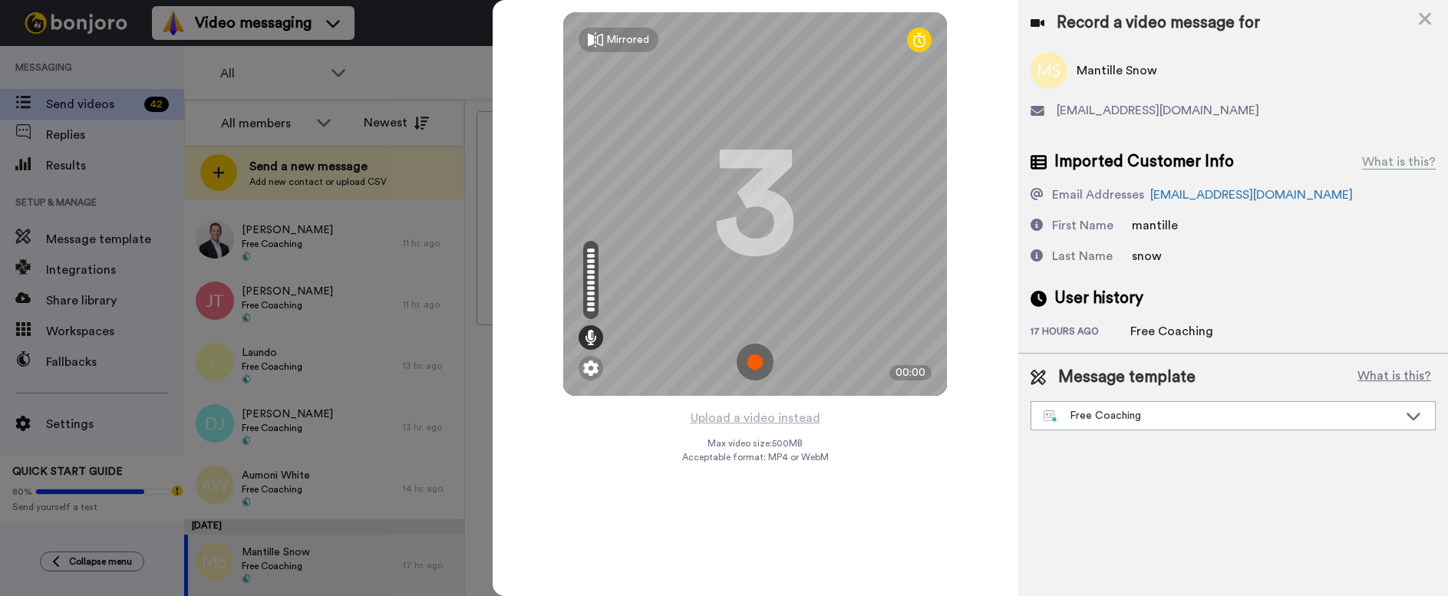
click at [756, 357] on img at bounding box center [755, 362] width 37 height 37
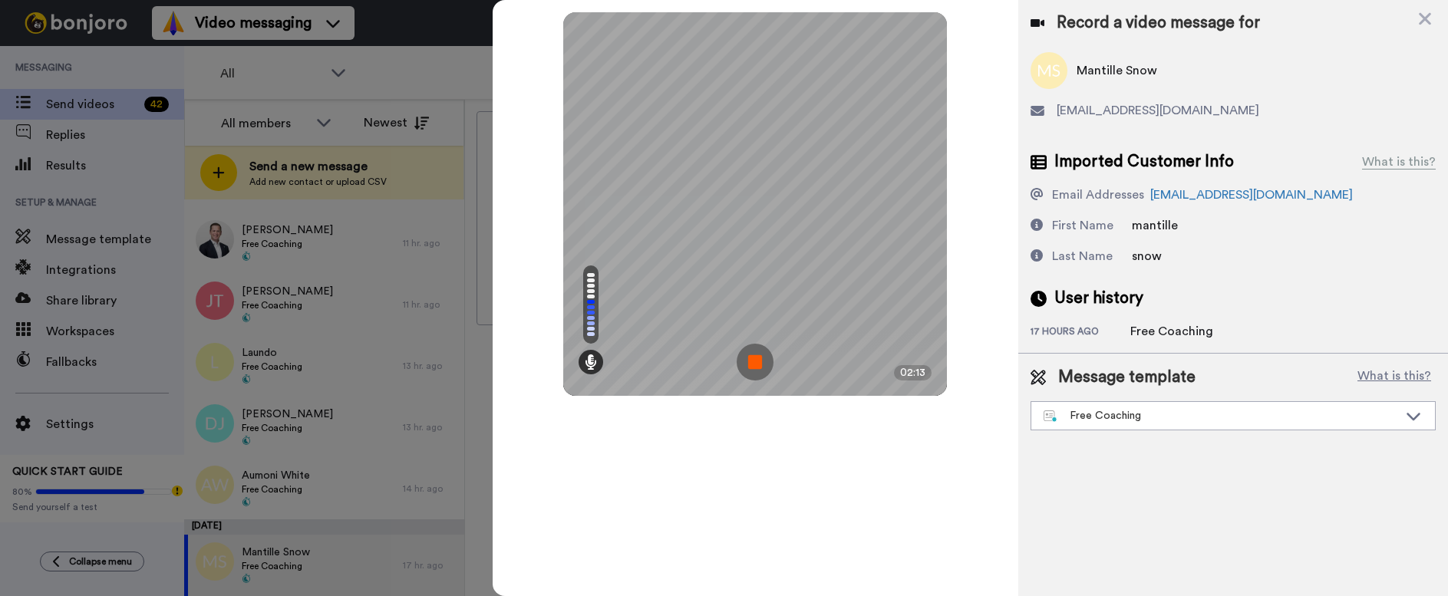
click at [754, 362] on img at bounding box center [755, 362] width 37 height 37
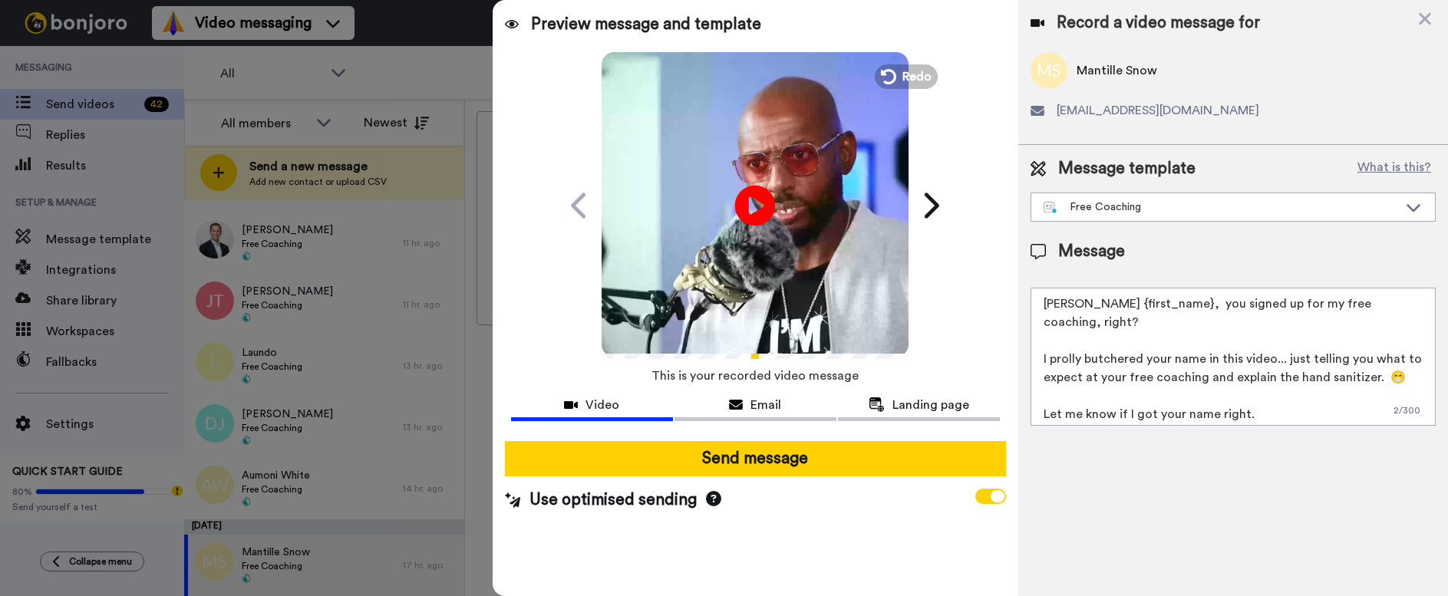
click at [746, 190] on icon at bounding box center [755, 205] width 41 height 41
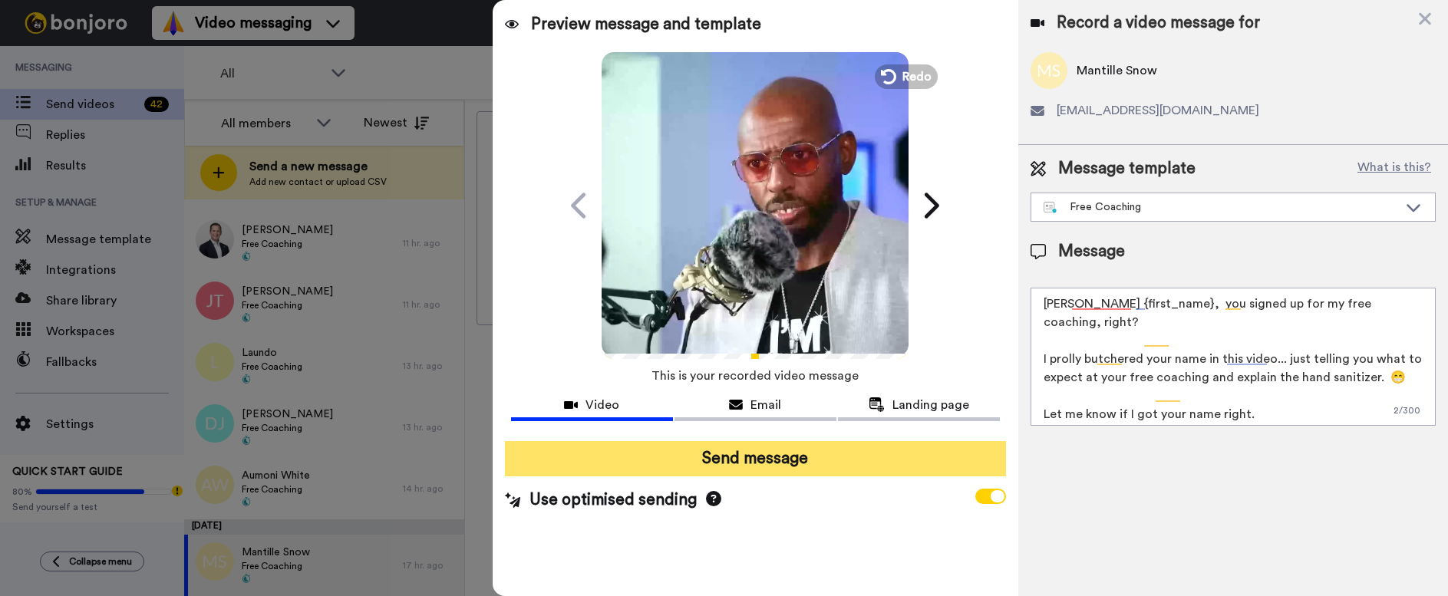
click at [753, 455] on button "Send message" at bounding box center [755, 458] width 501 height 35
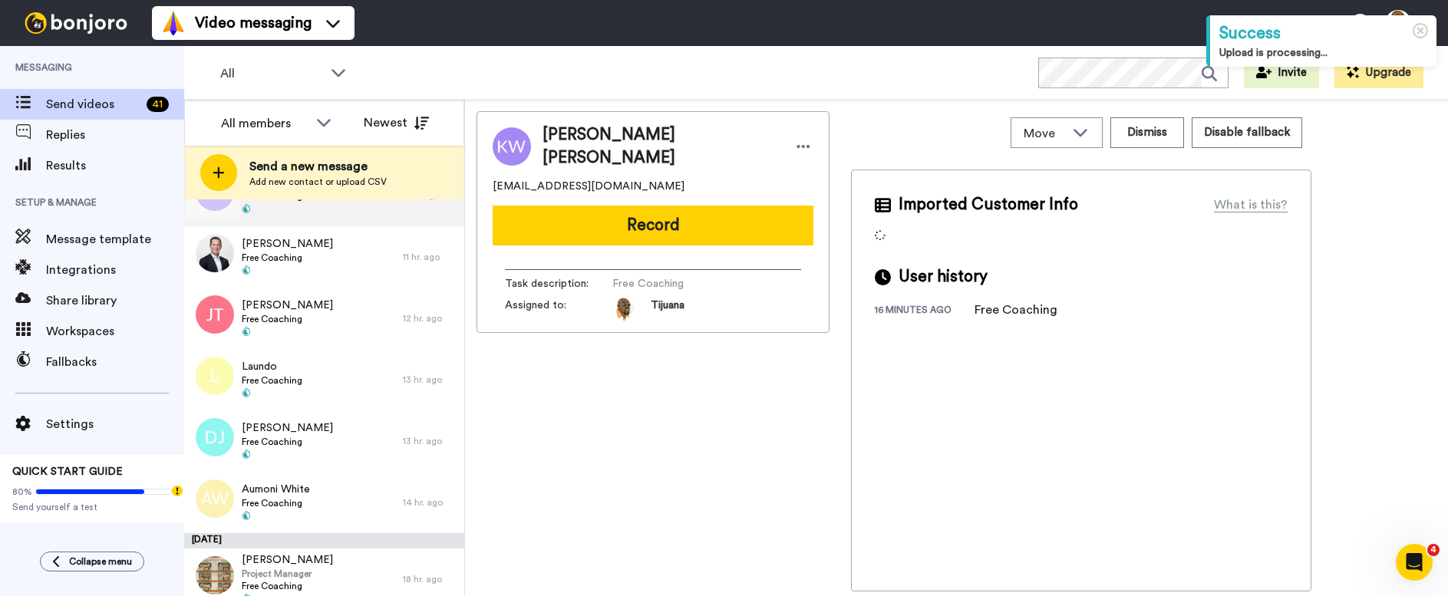
scroll to position [1169, 0]
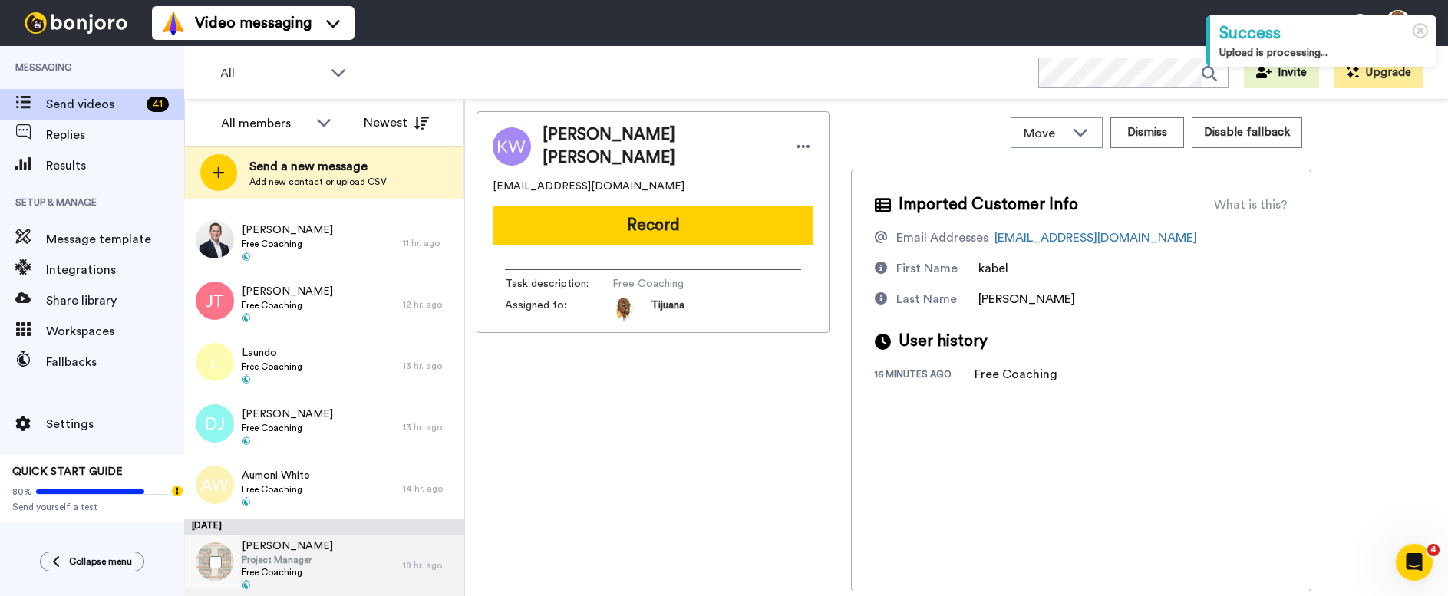
click at [378, 559] on div "[PERSON_NAME] Project Manager Free Coaching" at bounding box center [293, 565] width 219 height 61
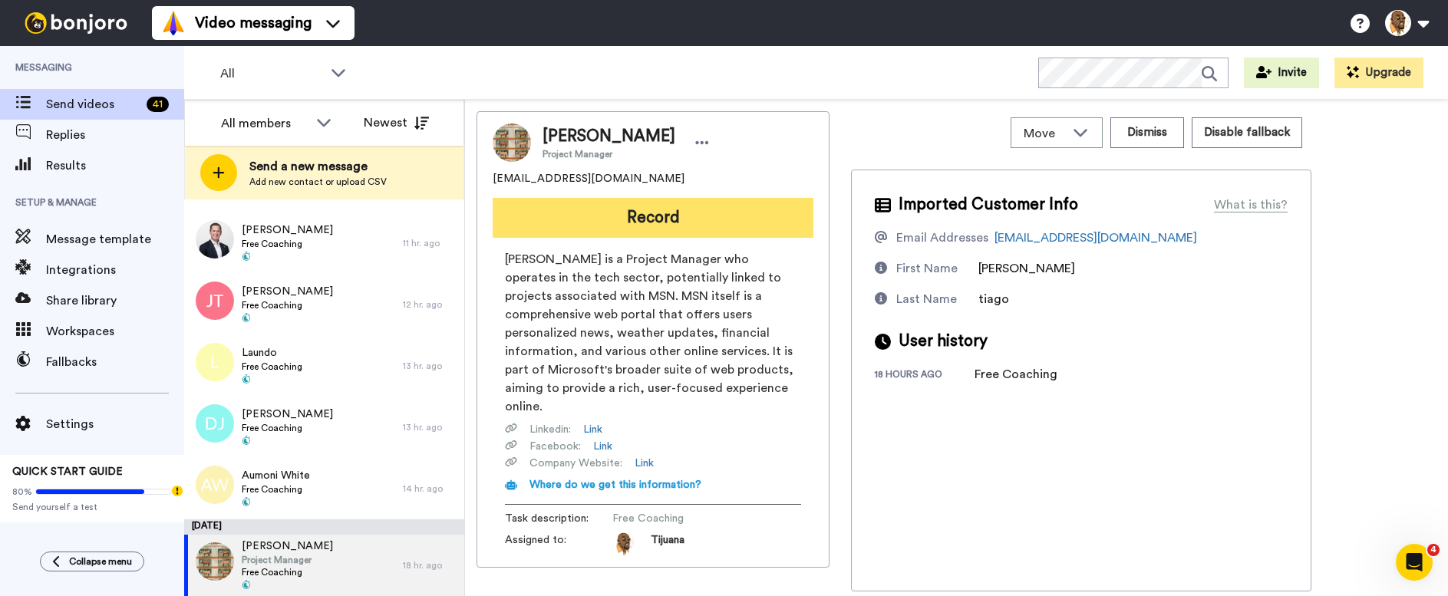
click at [662, 214] on button "Record" at bounding box center [653, 218] width 321 height 40
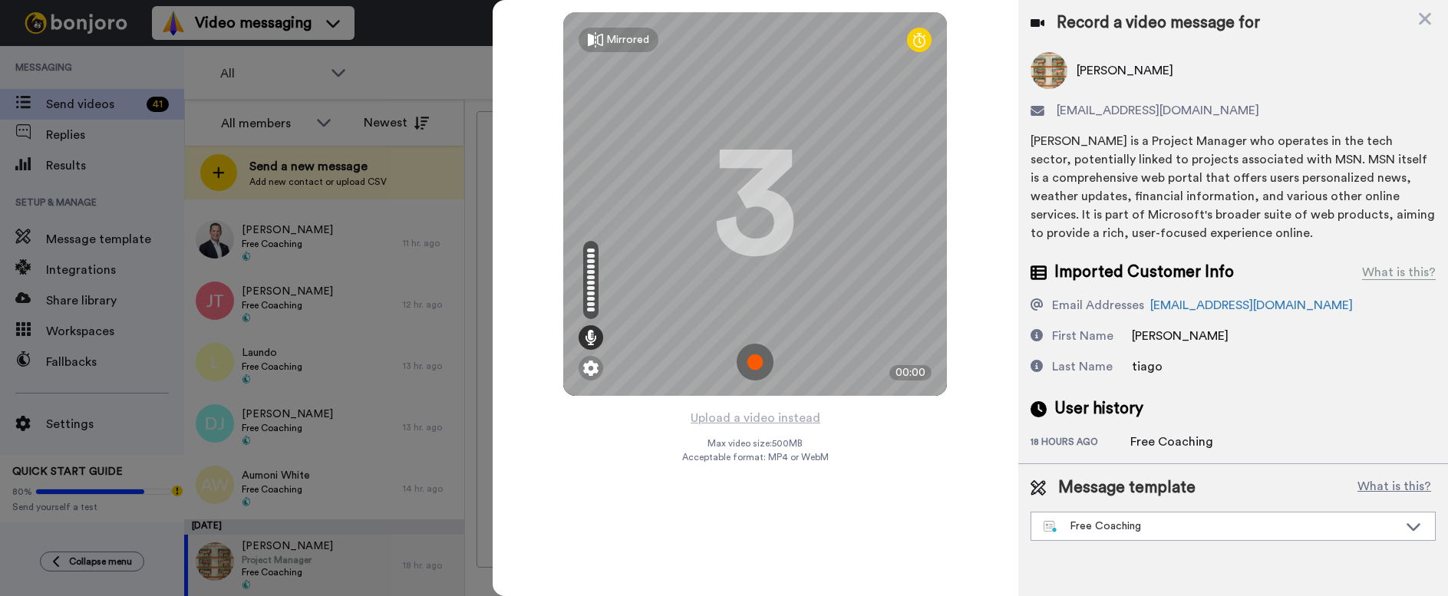
click at [760, 355] on img at bounding box center [755, 362] width 37 height 37
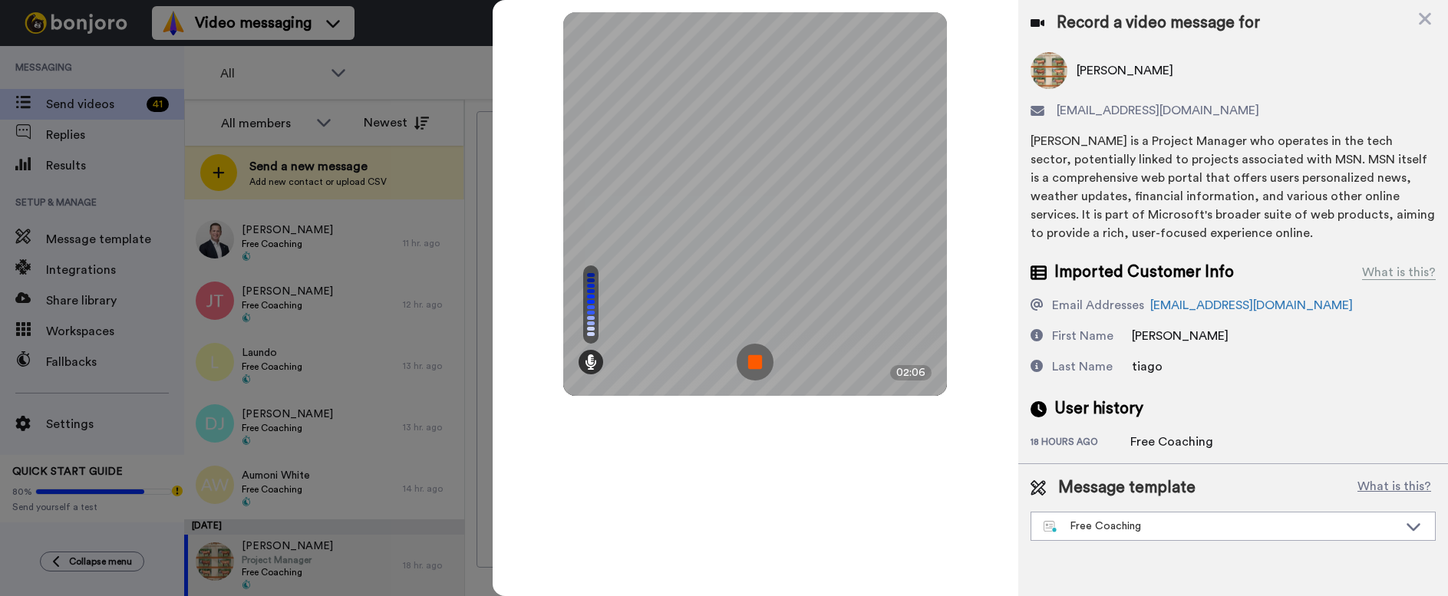
click at [759, 363] on img at bounding box center [755, 362] width 37 height 37
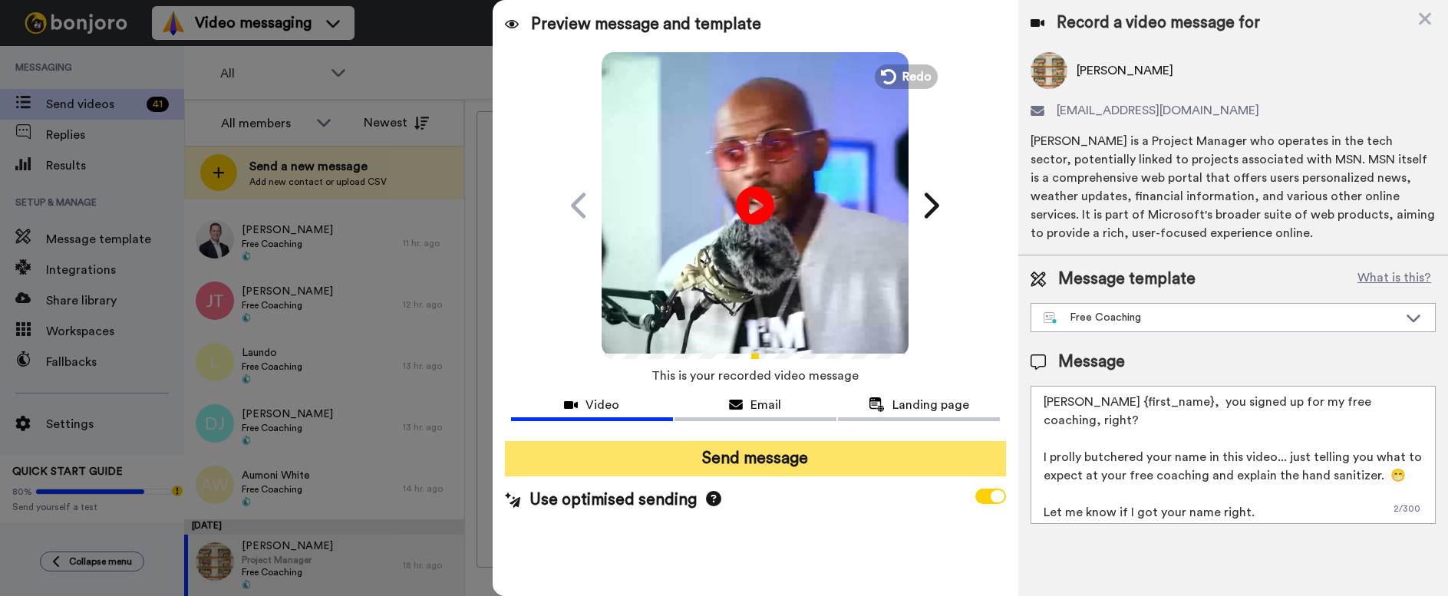
click at [744, 463] on button "Send message" at bounding box center [755, 458] width 501 height 35
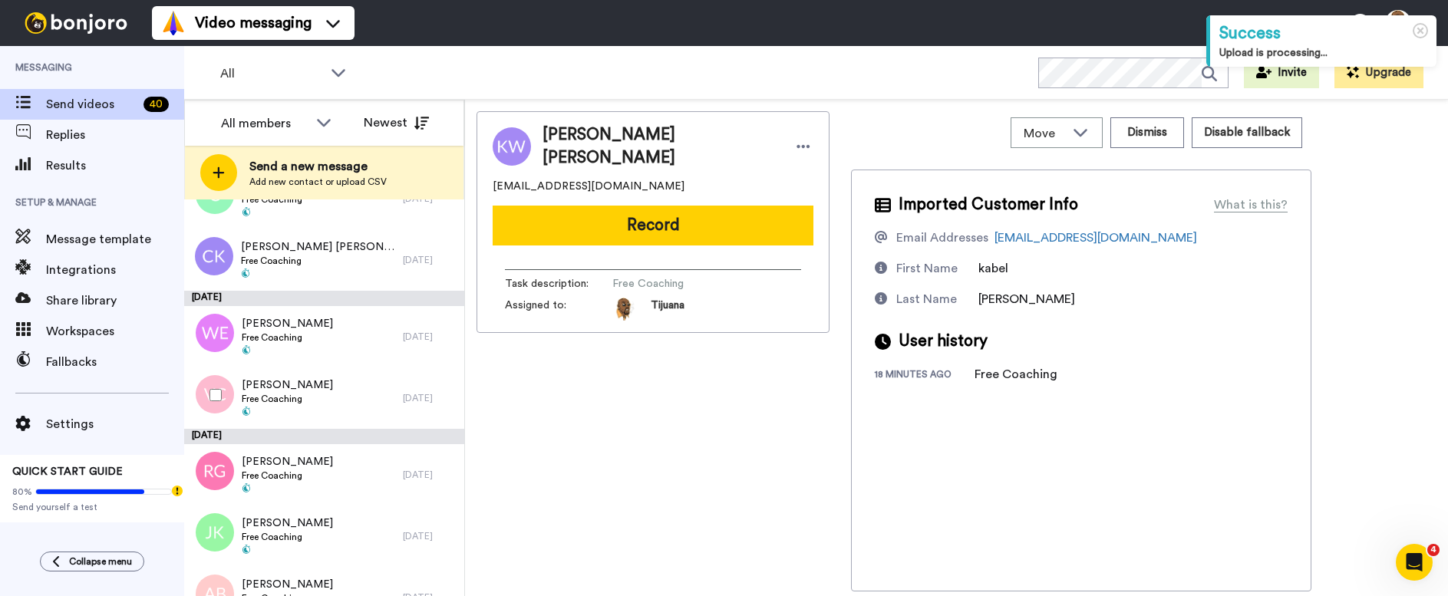
scroll to position [2166, 0]
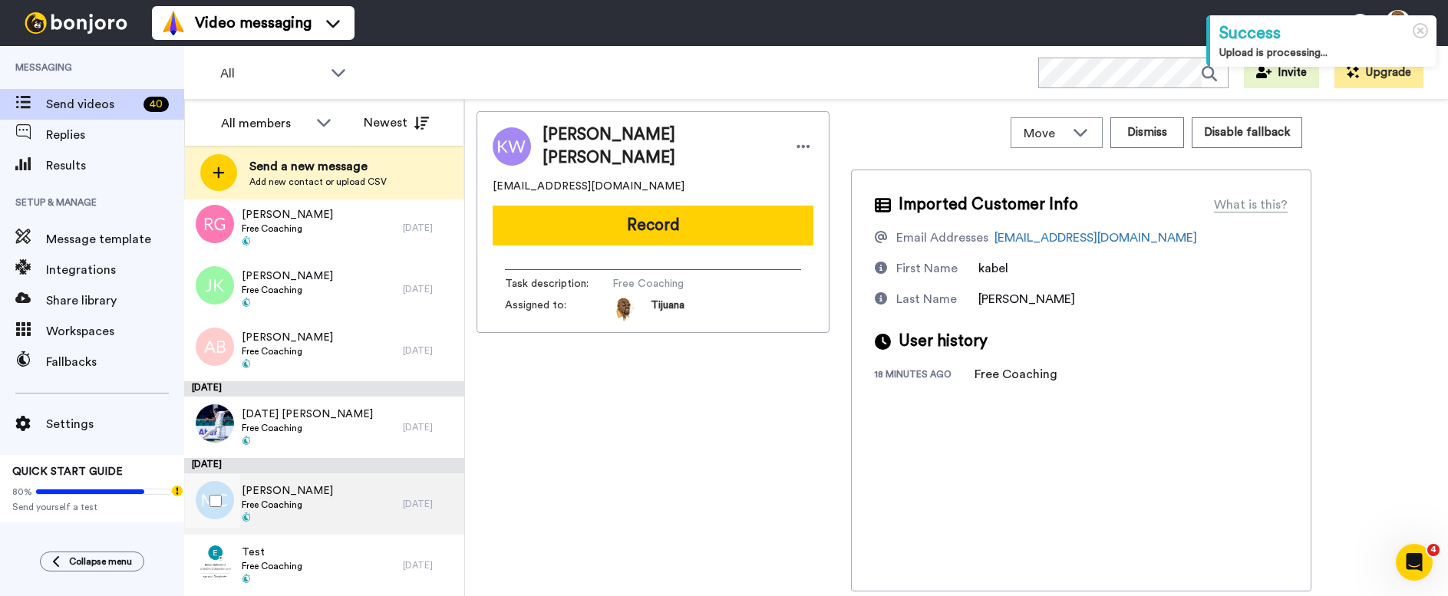
click at [338, 494] on div "[PERSON_NAME] Free Coaching" at bounding box center [293, 503] width 219 height 61
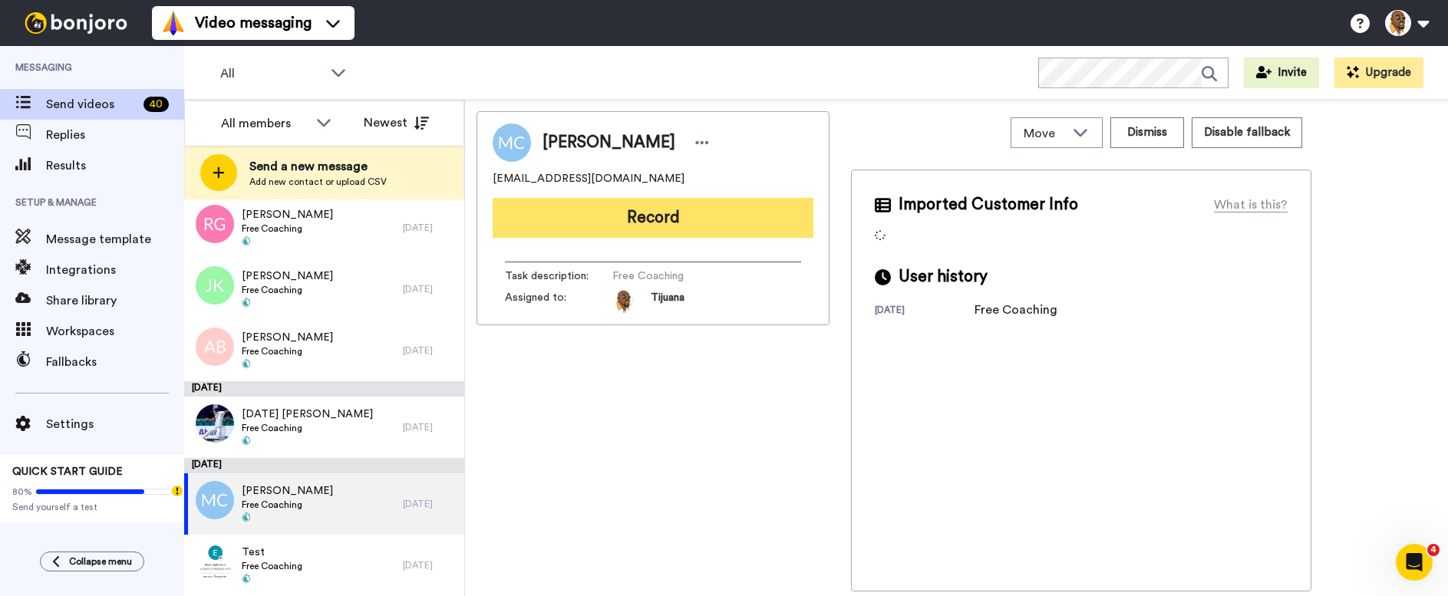
click at [648, 215] on button "Record" at bounding box center [653, 218] width 321 height 40
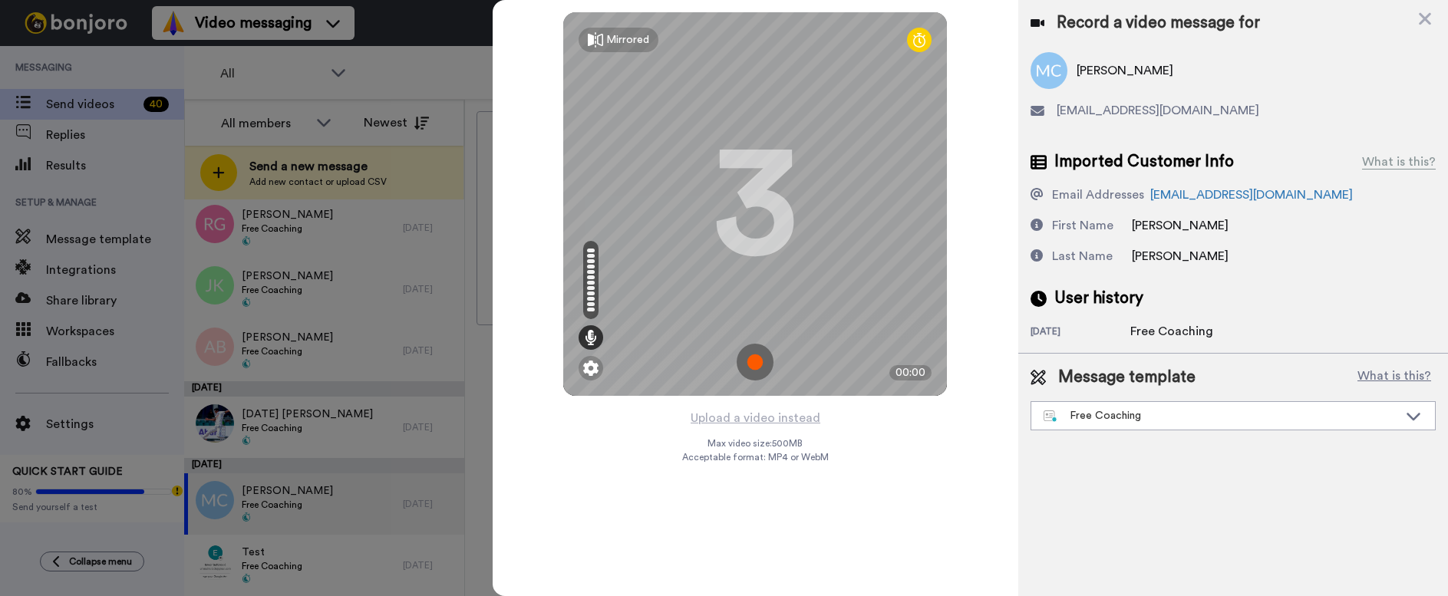
click at [742, 372] on img at bounding box center [755, 362] width 37 height 37
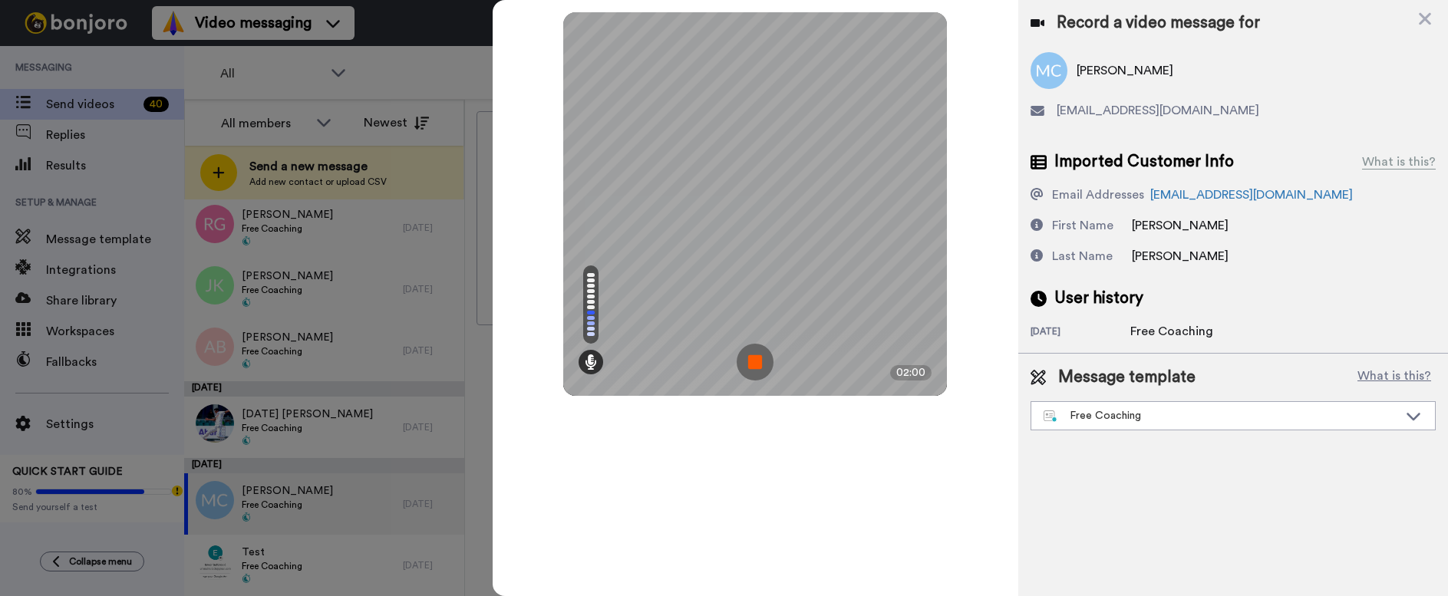
click at [756, 360] on img at bounding box center [755, 362] width 37 height 37
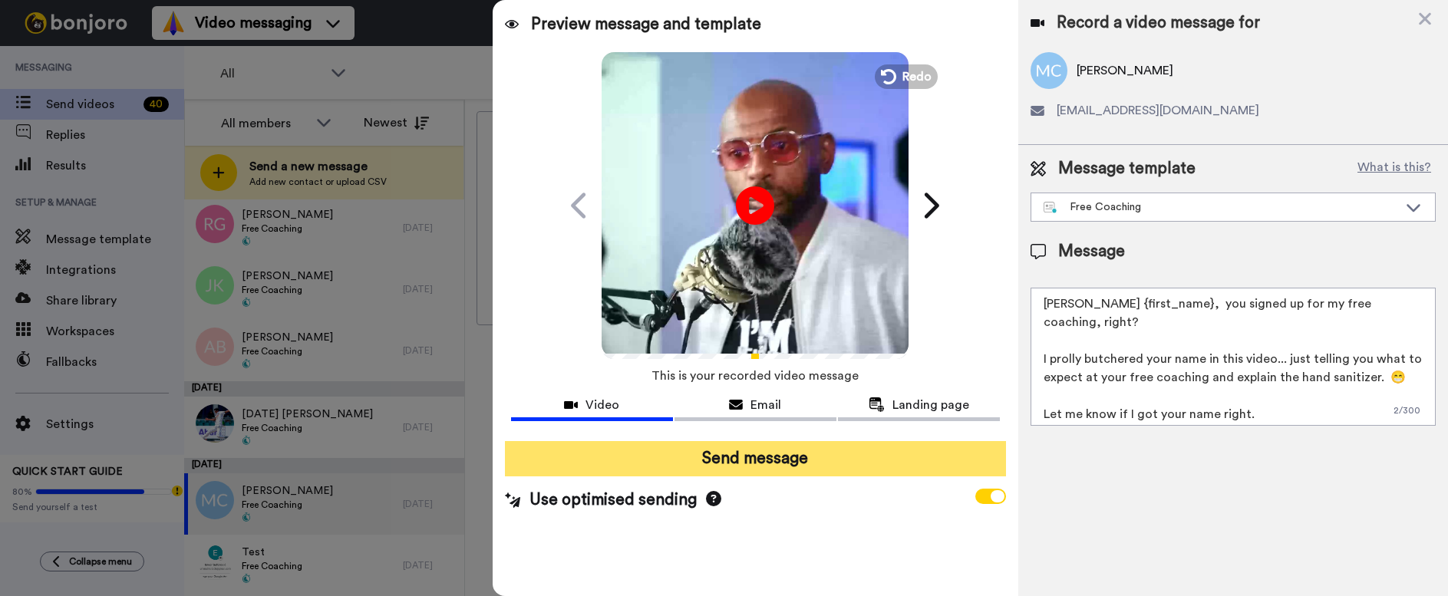
click at [727, 460] on button "Send message" at bounding box center [755, 458] width 501 height 35
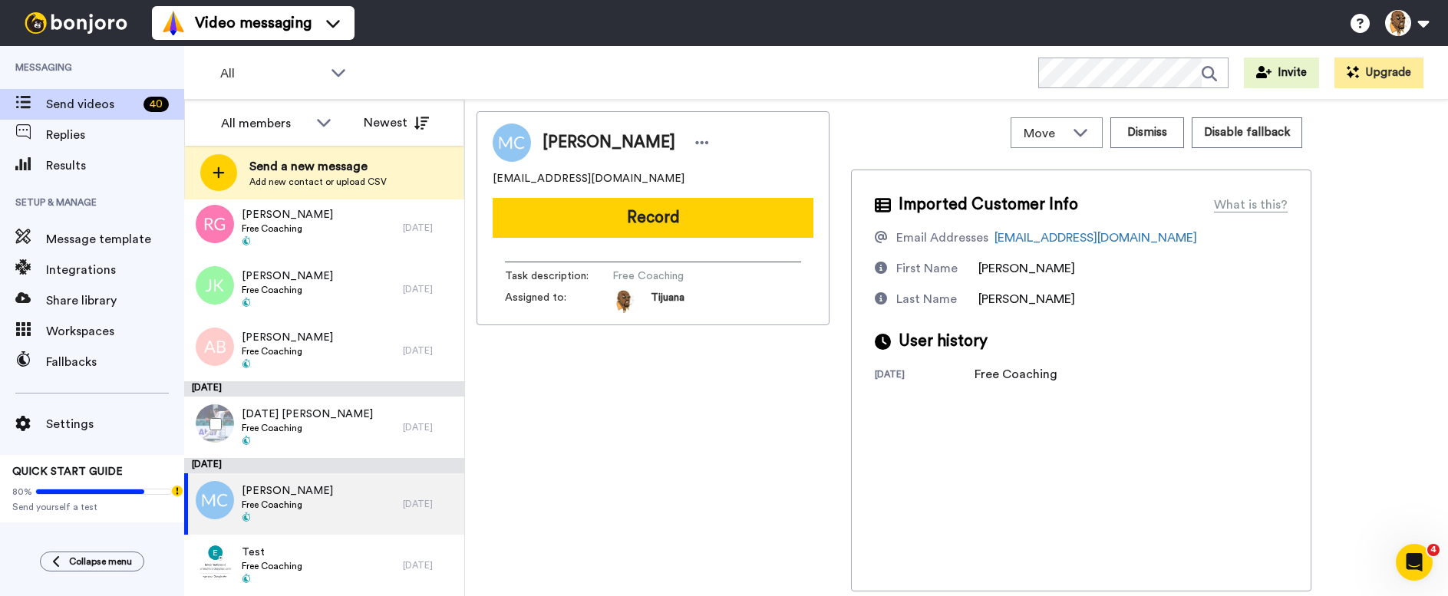
click at [329, 430] on div "[DATE] [PERSON_NAME] Free Coaching" at bounding box center [293, 427] width 219 height 61
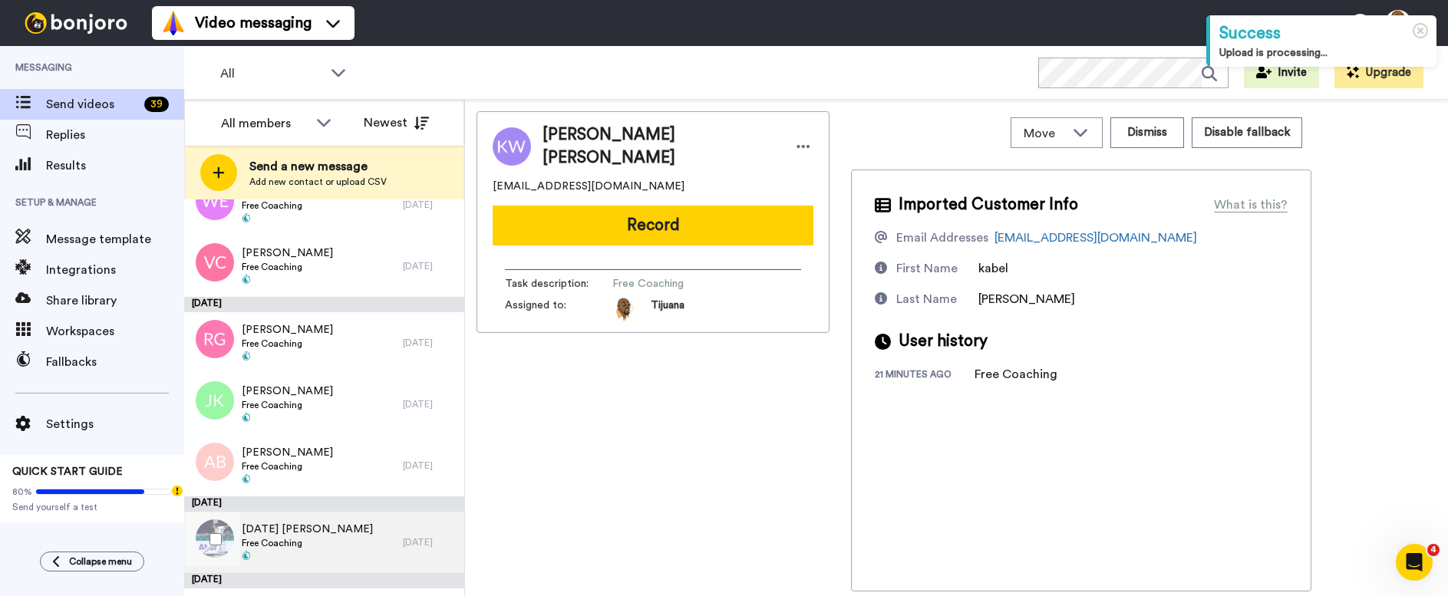
scroll to position [2105, 0]
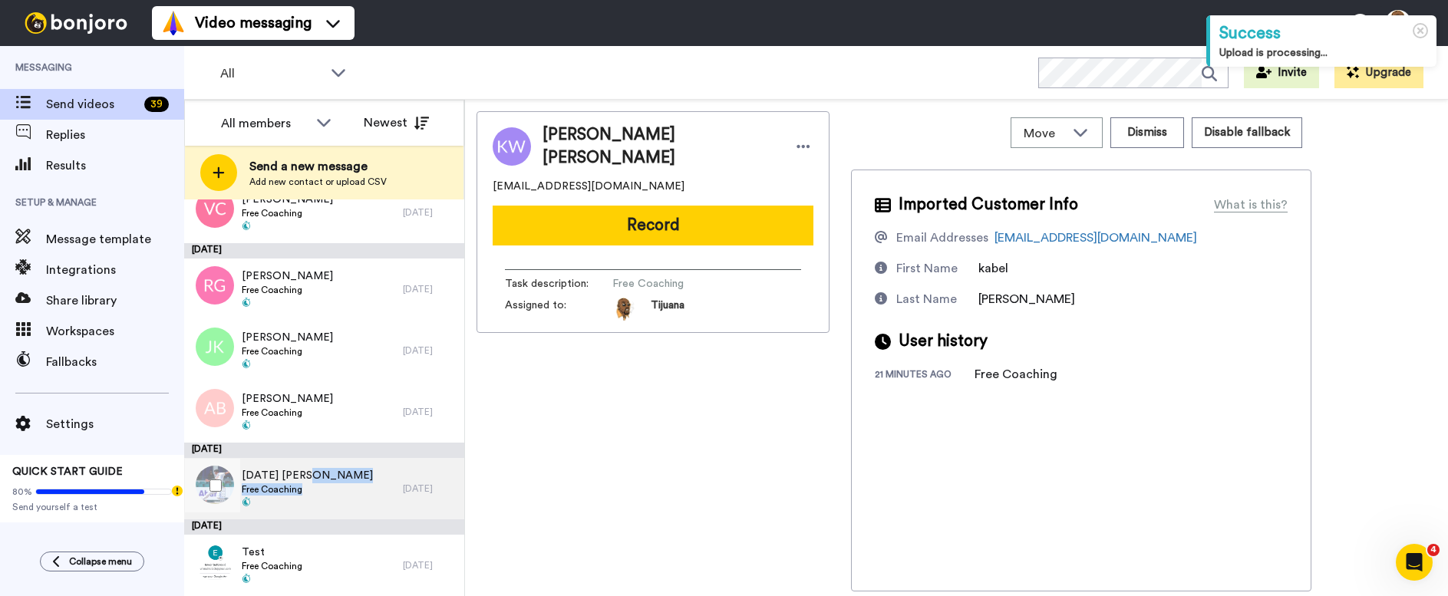
click at [352, 483] on div "[DATE] [PERSON_NAME] Free Coaching" at bounding box center [293, 488] width 219 height 61
